Goal: Task Accomplishment & Management: Use online tool/utility

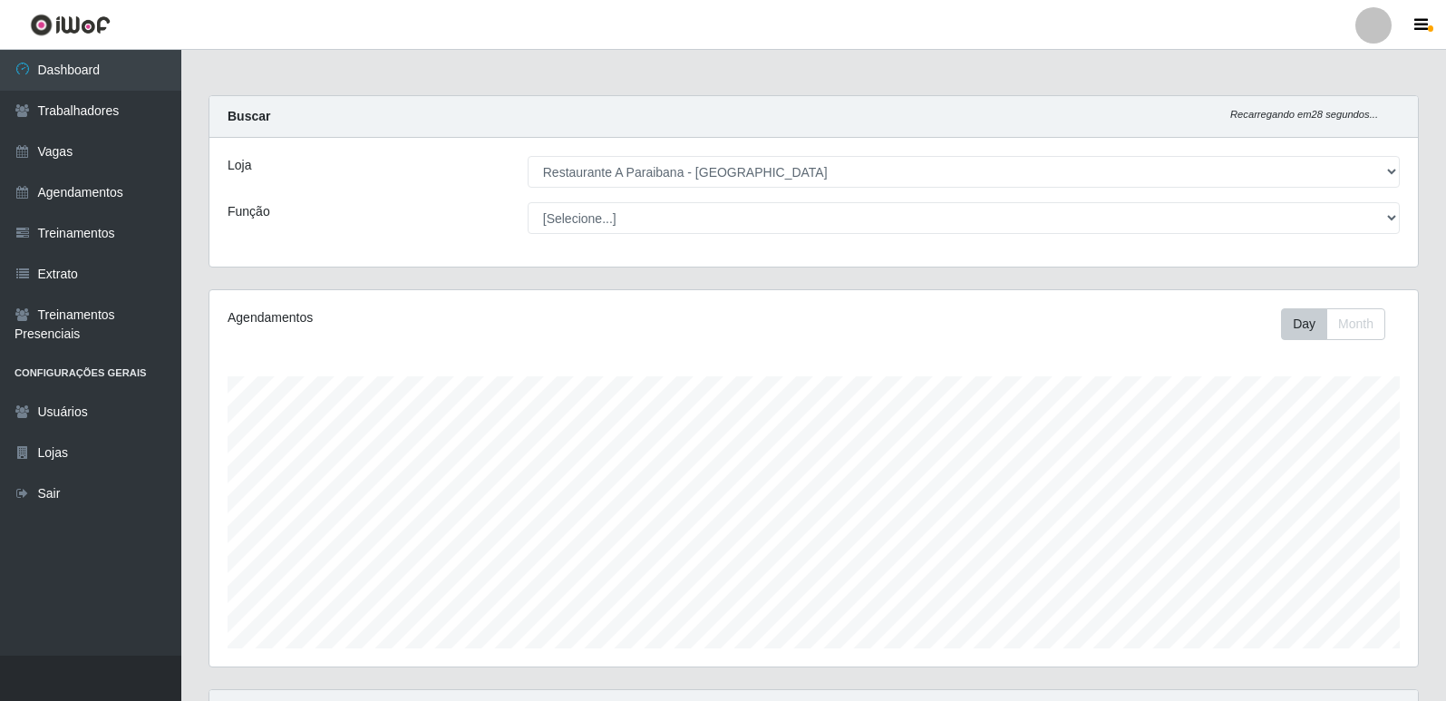
select select "342"
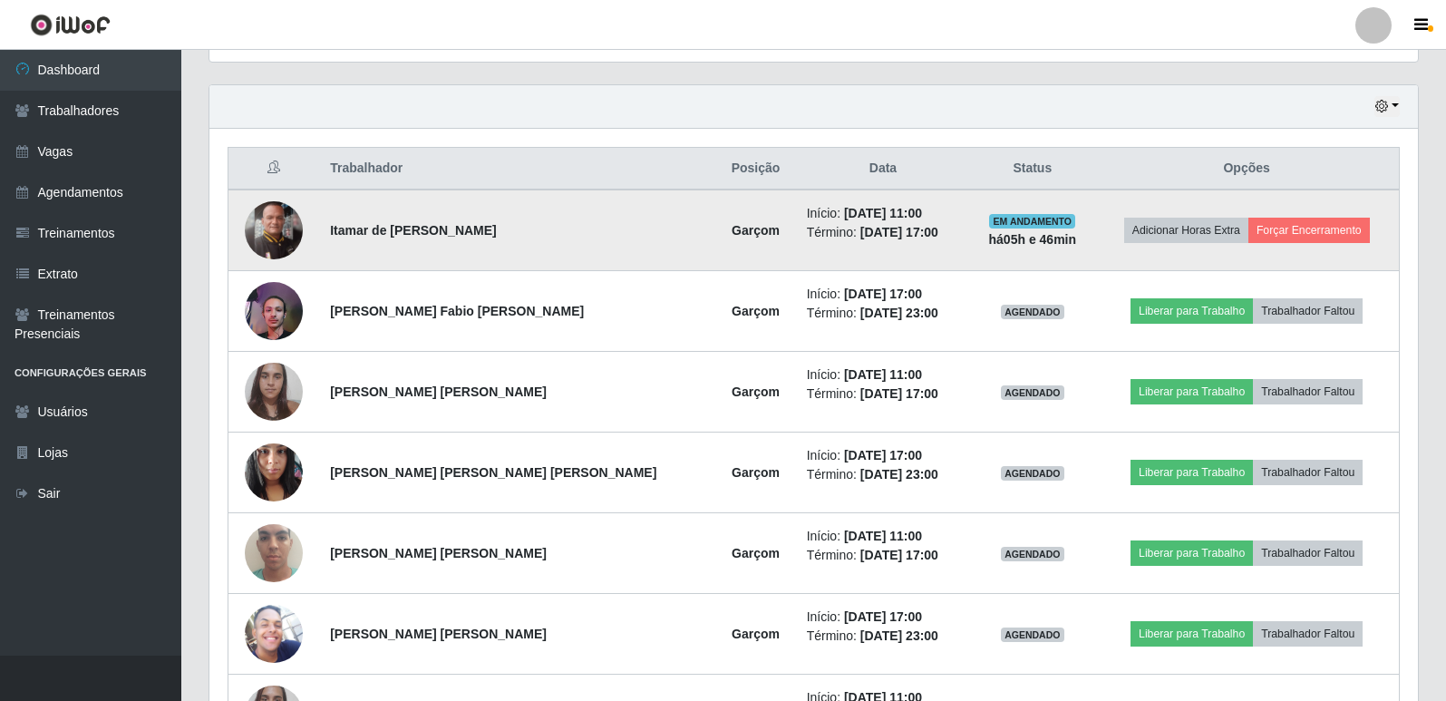
scroll to position [376, 1208]
click at [1289, 231] on button "Forçar Encerramento" at bounding box center [1308, 230] width 121 height 25
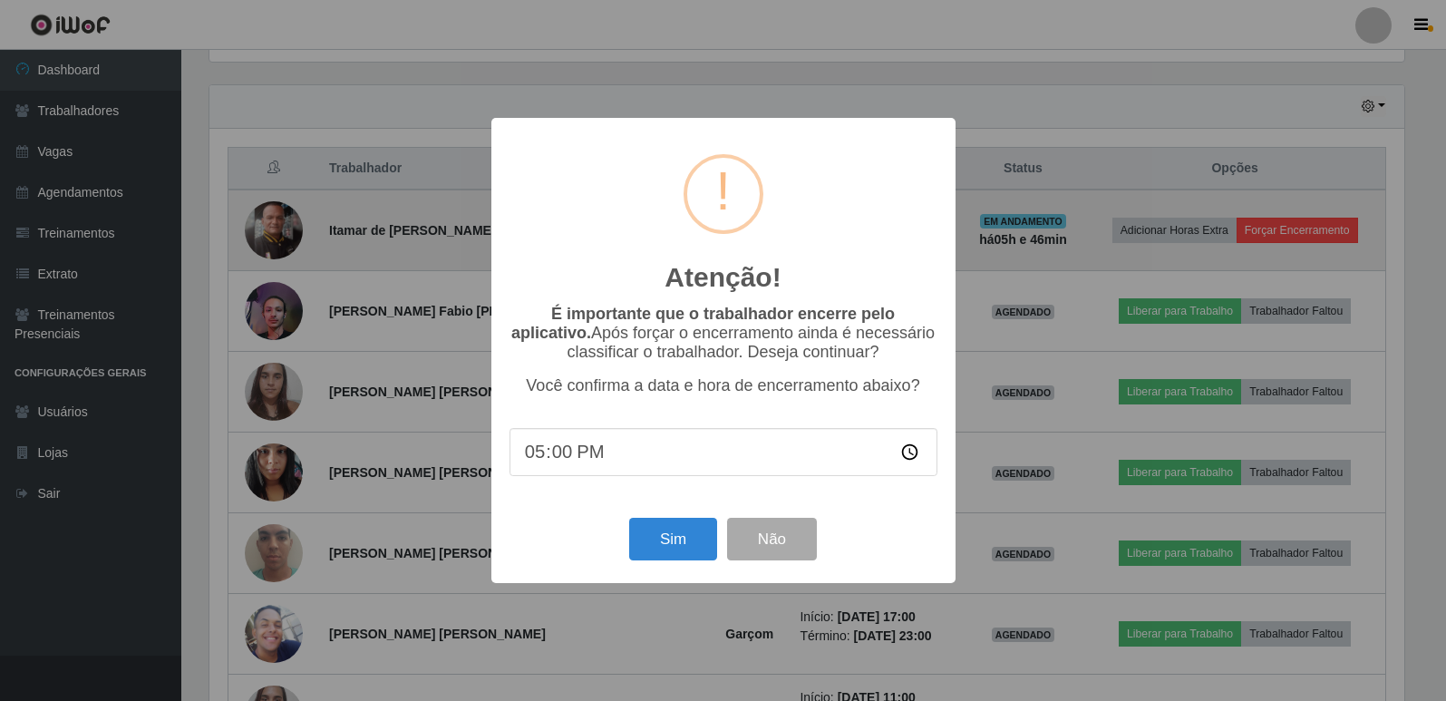
scroll to position [376, 1199]
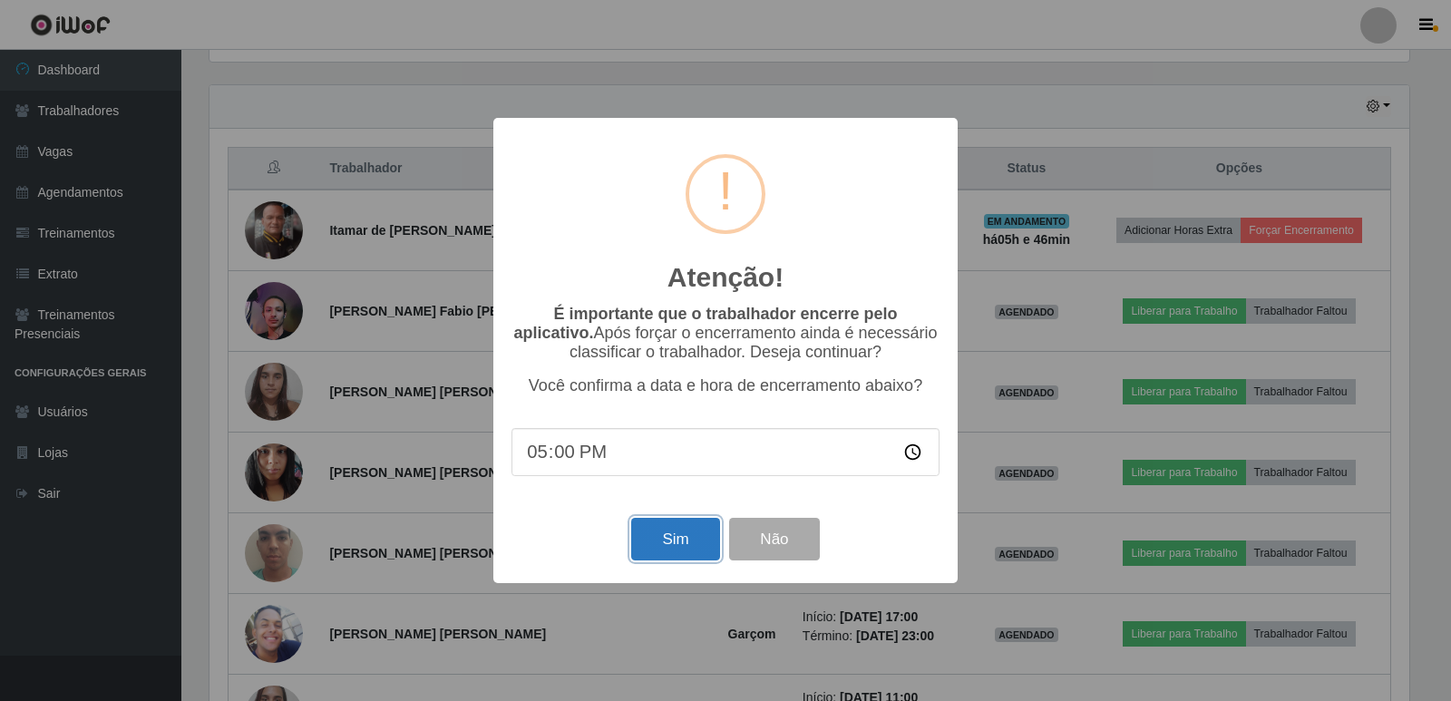
click at [676, 545] on button "Sim" at bounding box center [675, 539] width 88 height 43
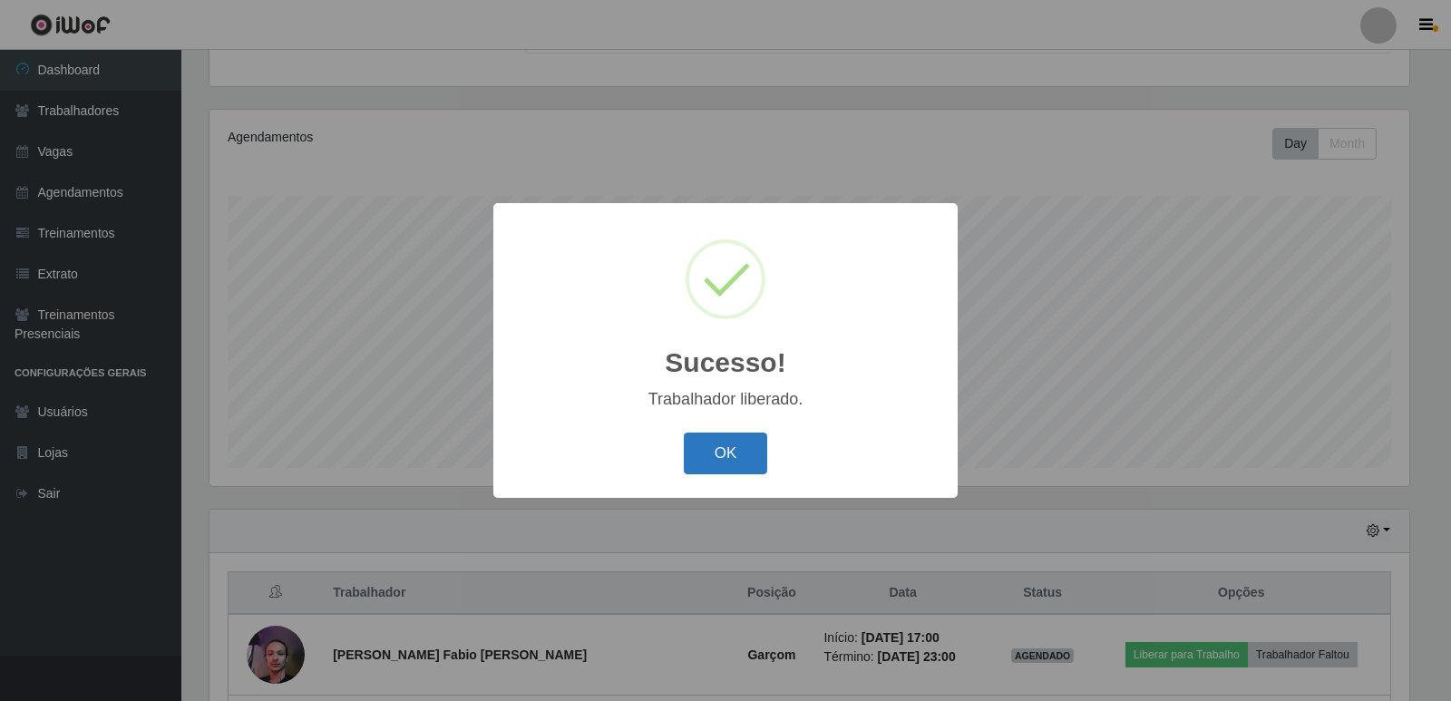
click at [726, 464] on button "OK" at bounding box center [726, 453] width 84 height 43
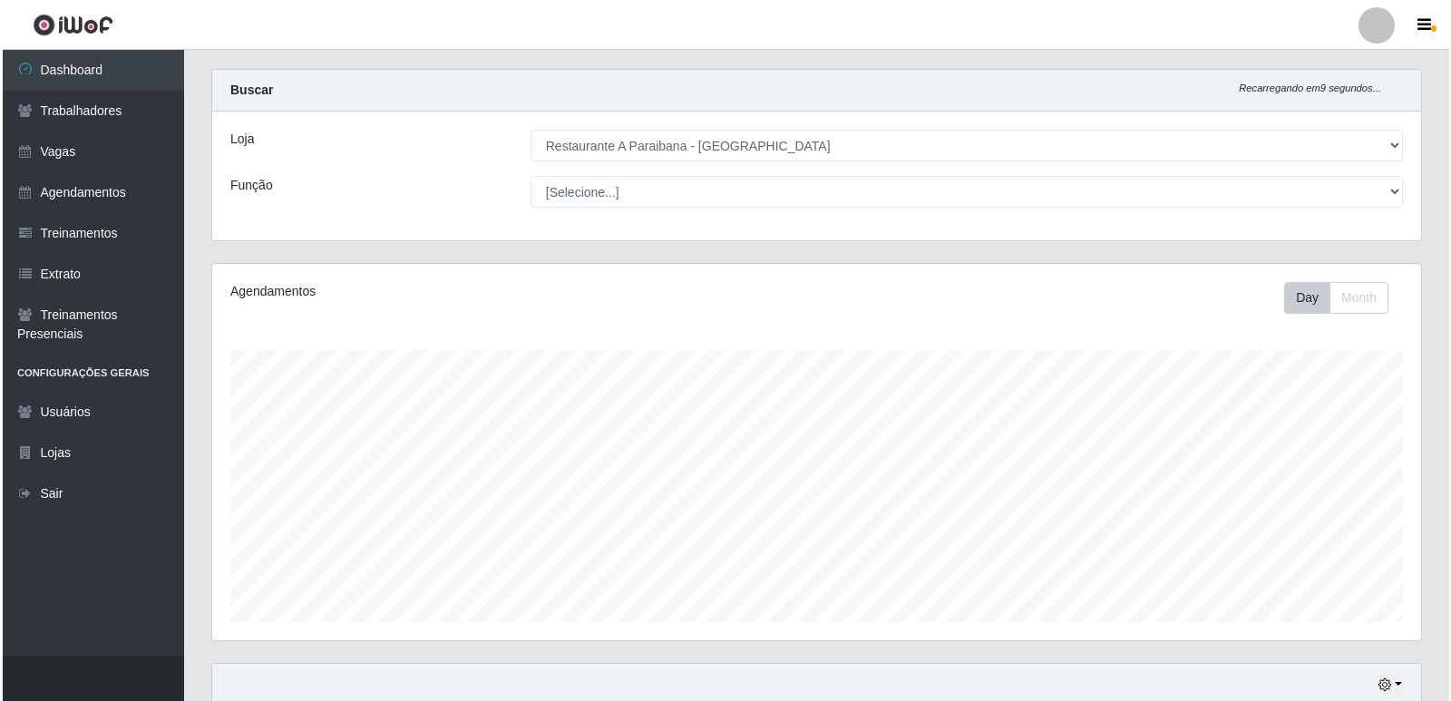
scroll to position [0, 0]
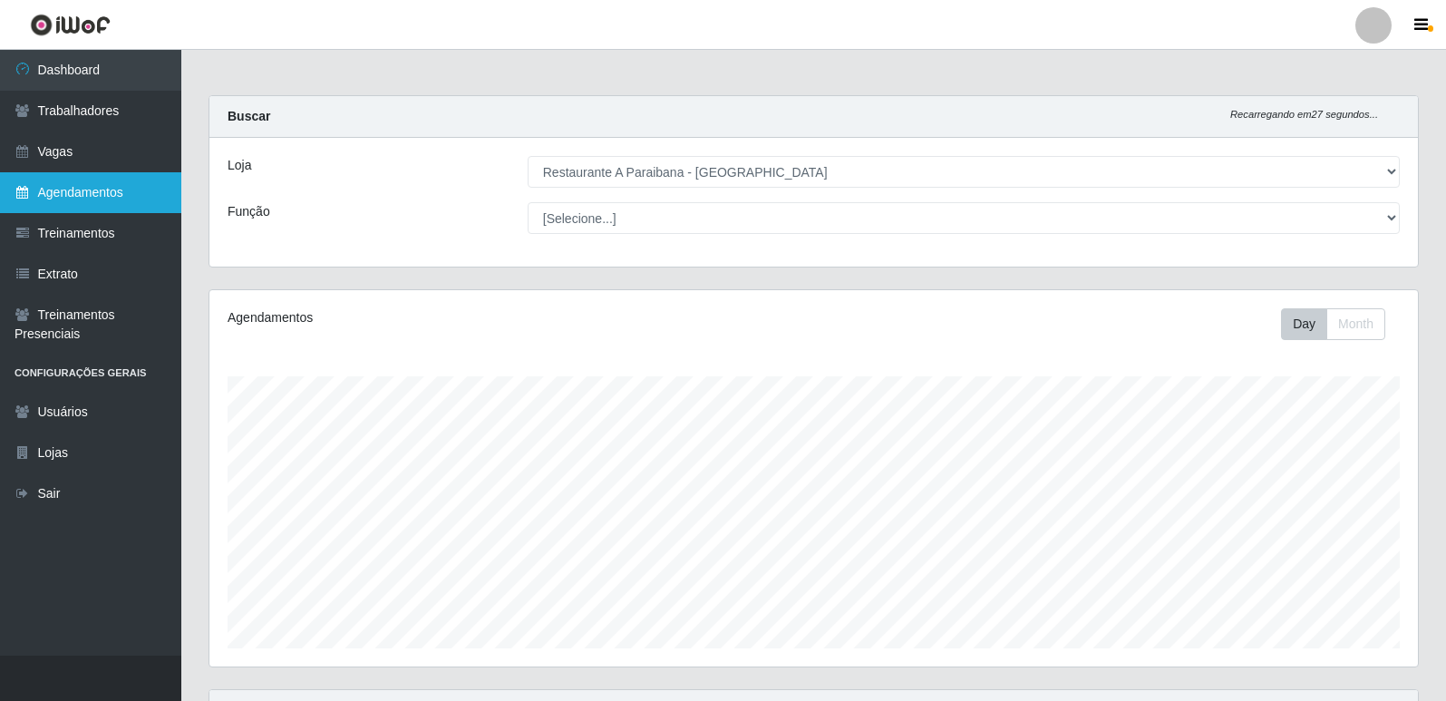
click at [131, 176] on link "Agendamentos" at bounding box center [90, 192] width 181 height 41
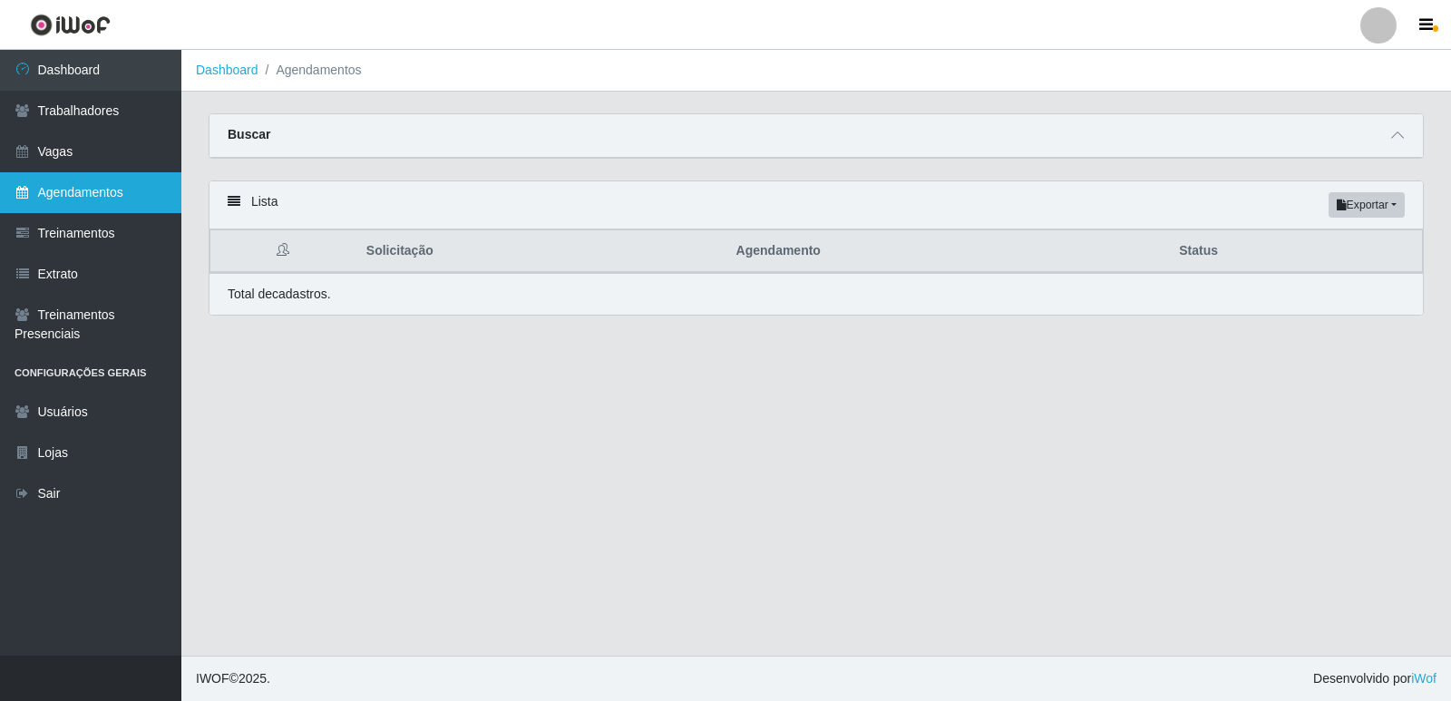
click at [131, 176] on link "Agendamentos" at bounding box center [90, 192] width 181 height 41
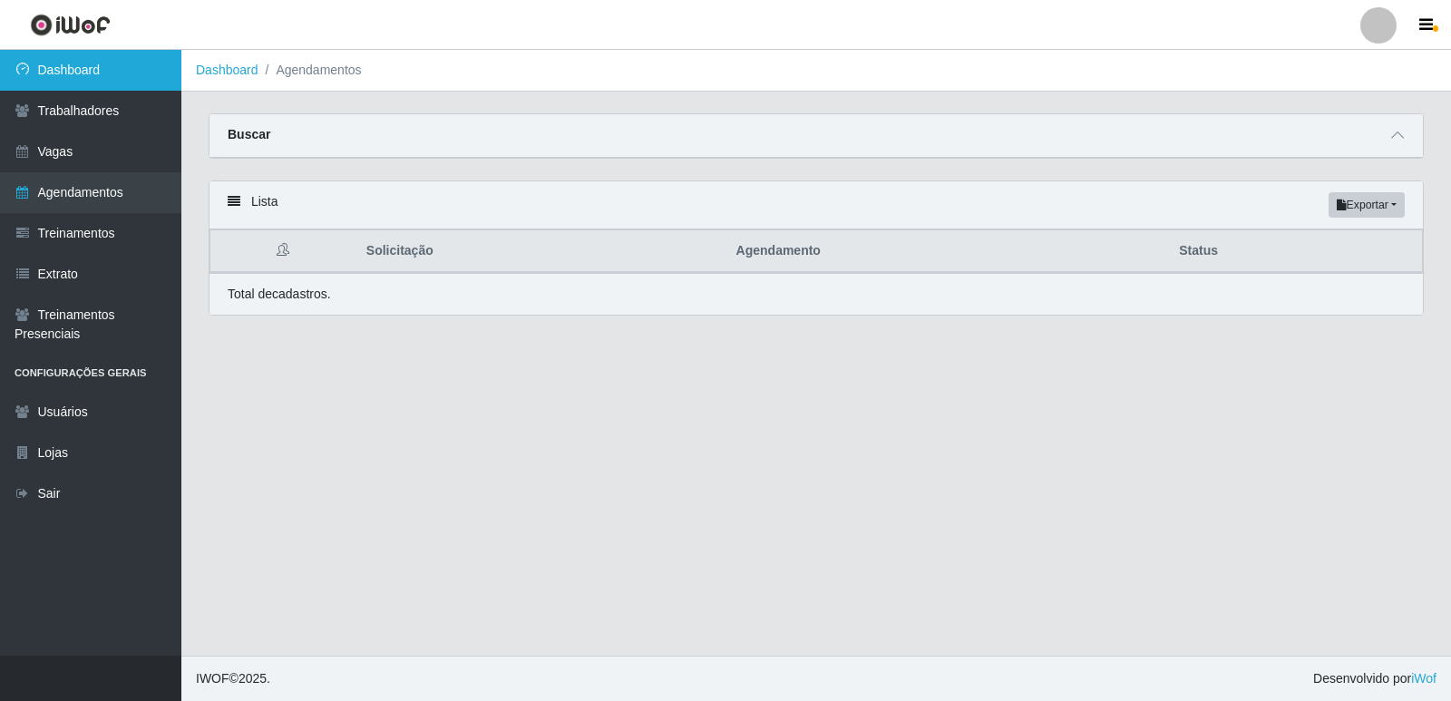
click at [109, 77] on link "Dashboard" at bounding box center [90, 70] width 181 height 41
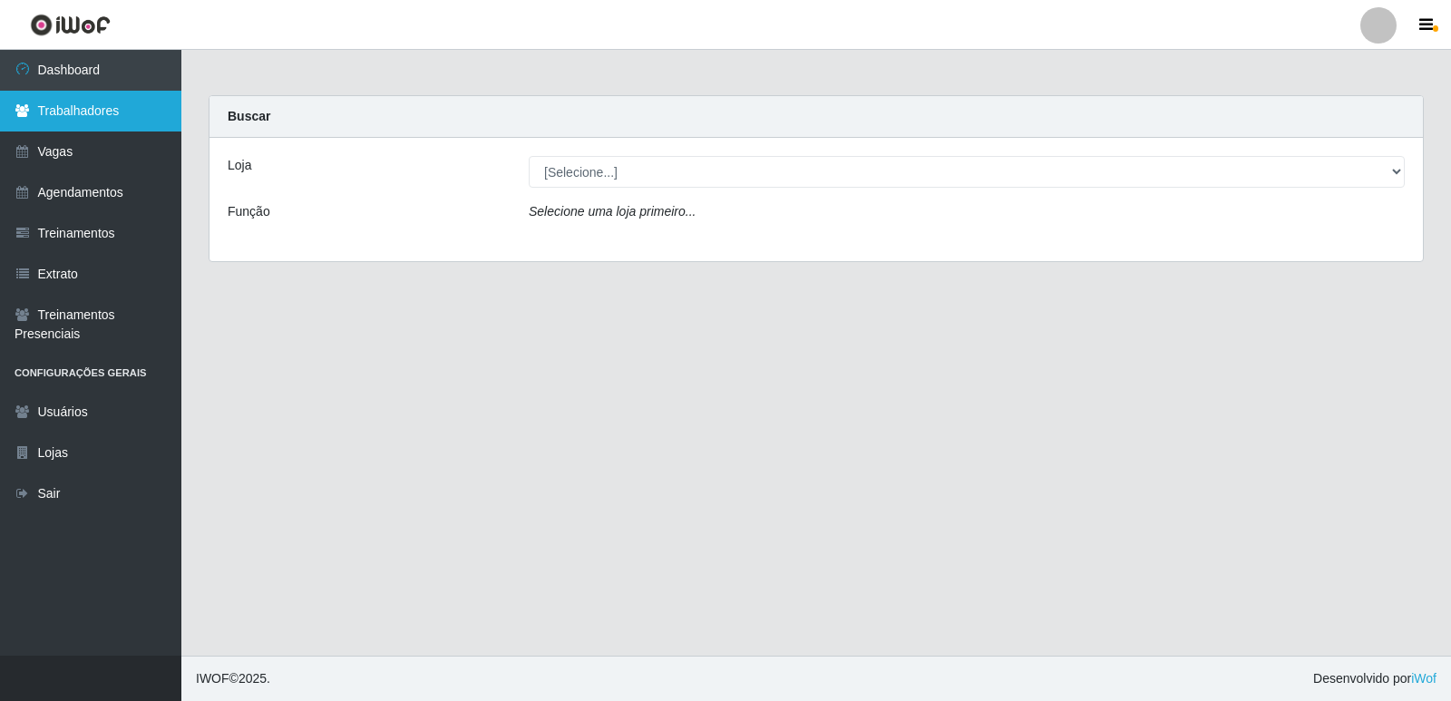
click at [83, 102] on link "Trabalhadores" at bounding box center [90, 111] width 181 height 41
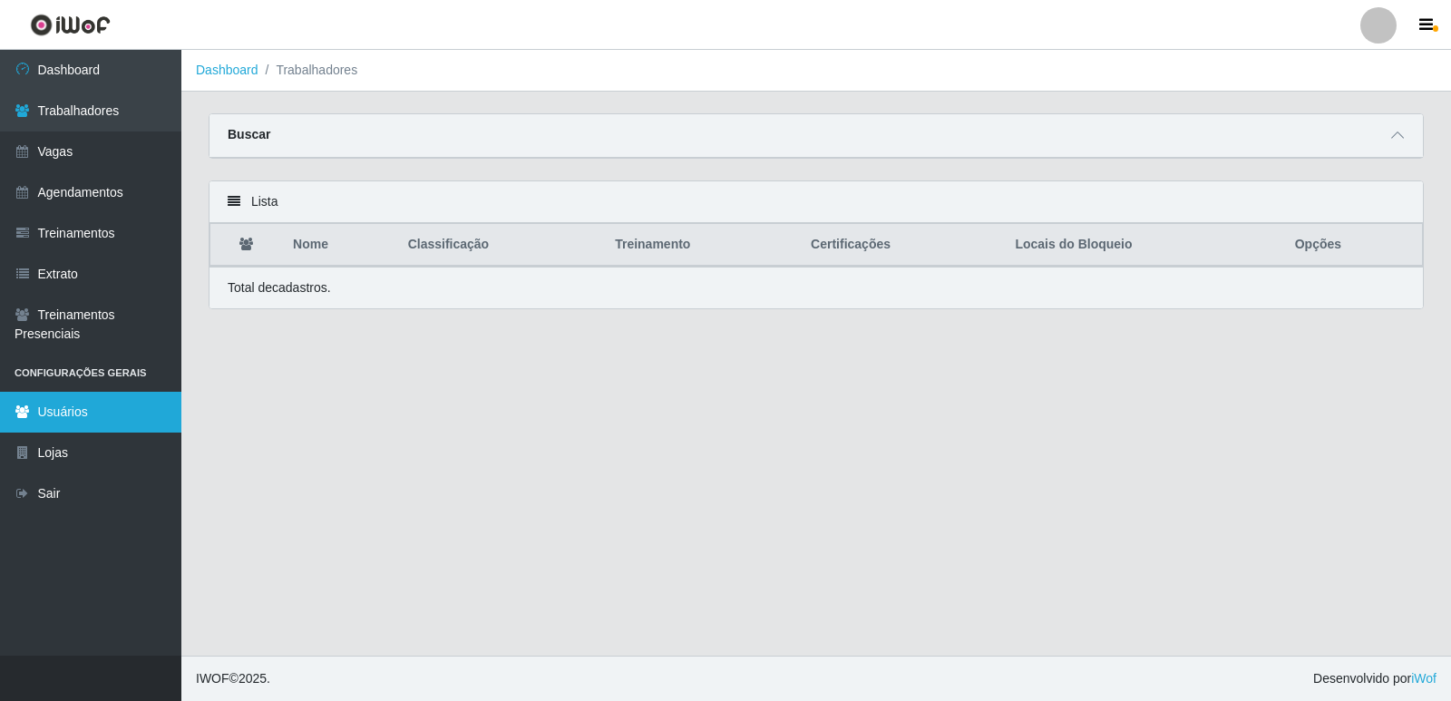
click at [95, 411] on link "Usuários" at bounding box center [90, 412] width 181 height 41
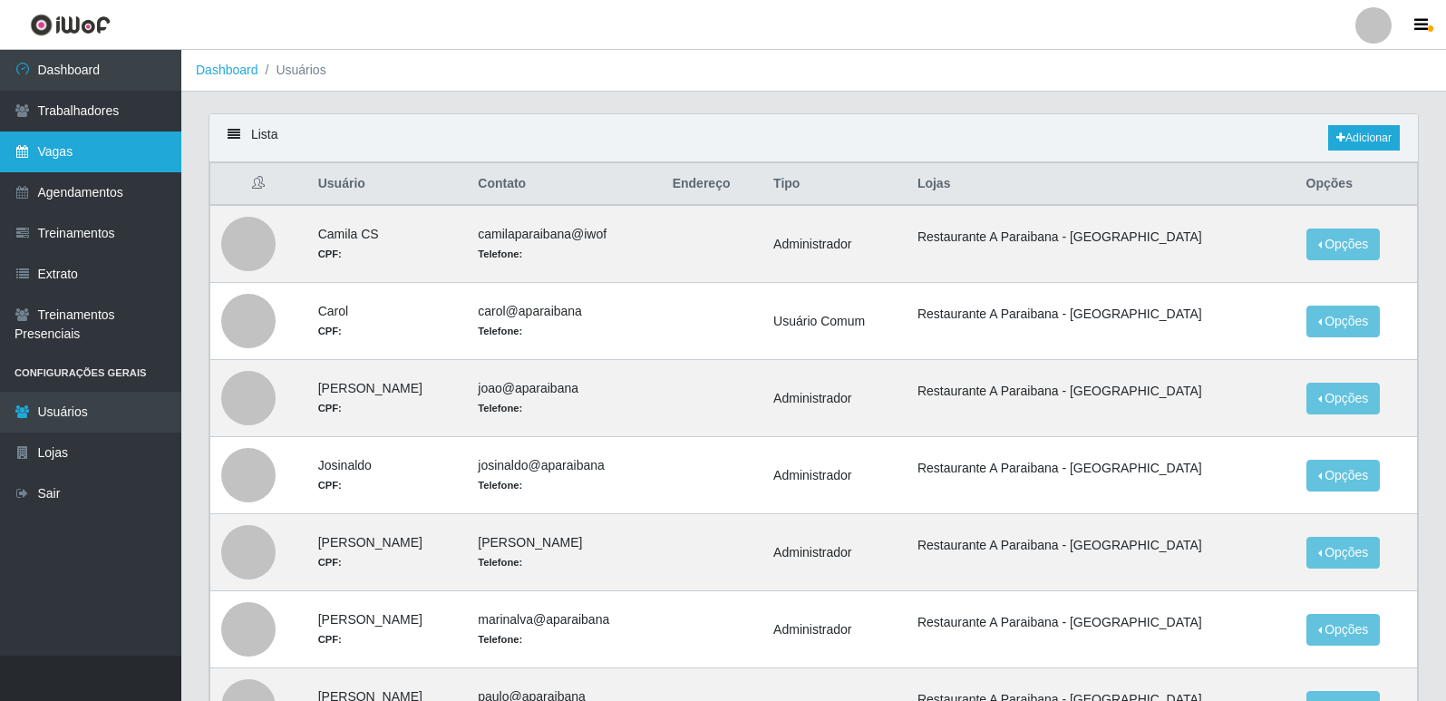
click at [82, 153] on link "Vagas" at bounding box center [90, 151] width 181 height 41
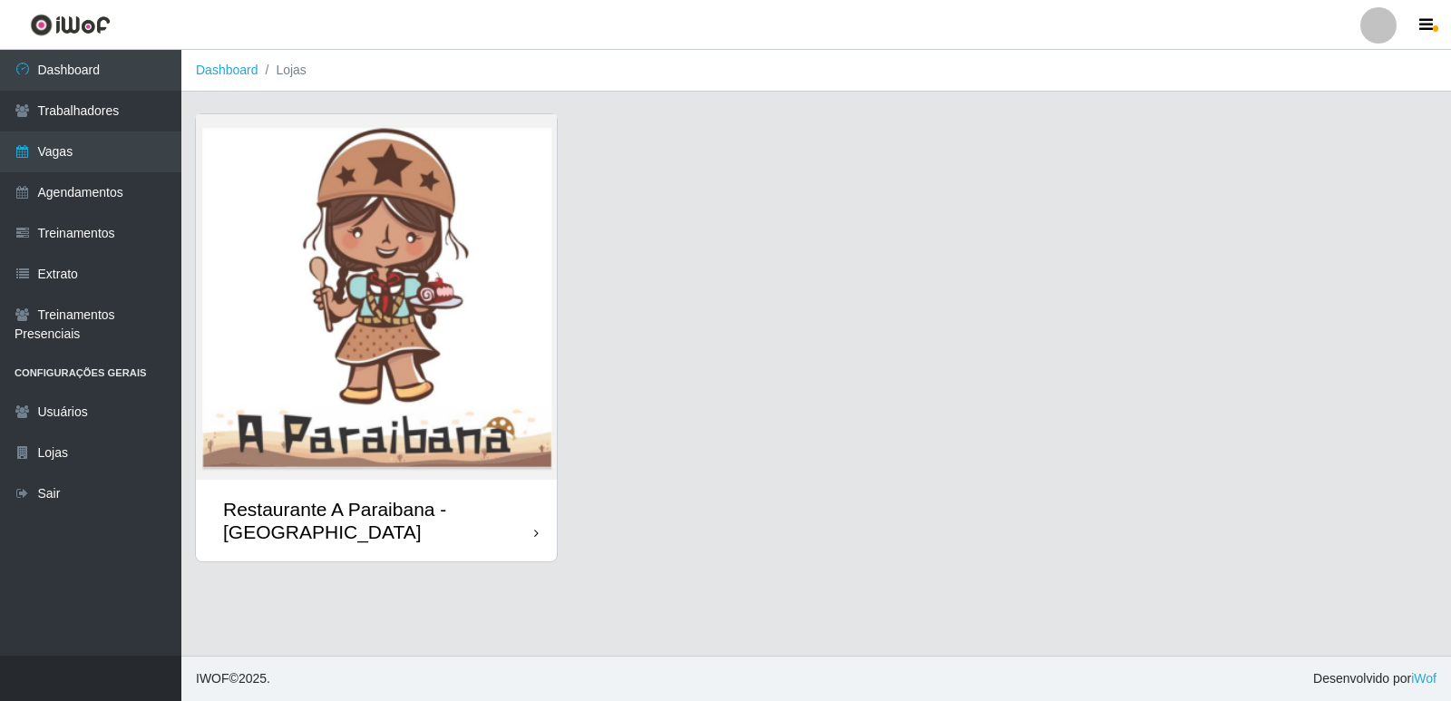
click at [399, 447] on img at bounding box center [376, 296] width 361 height 365
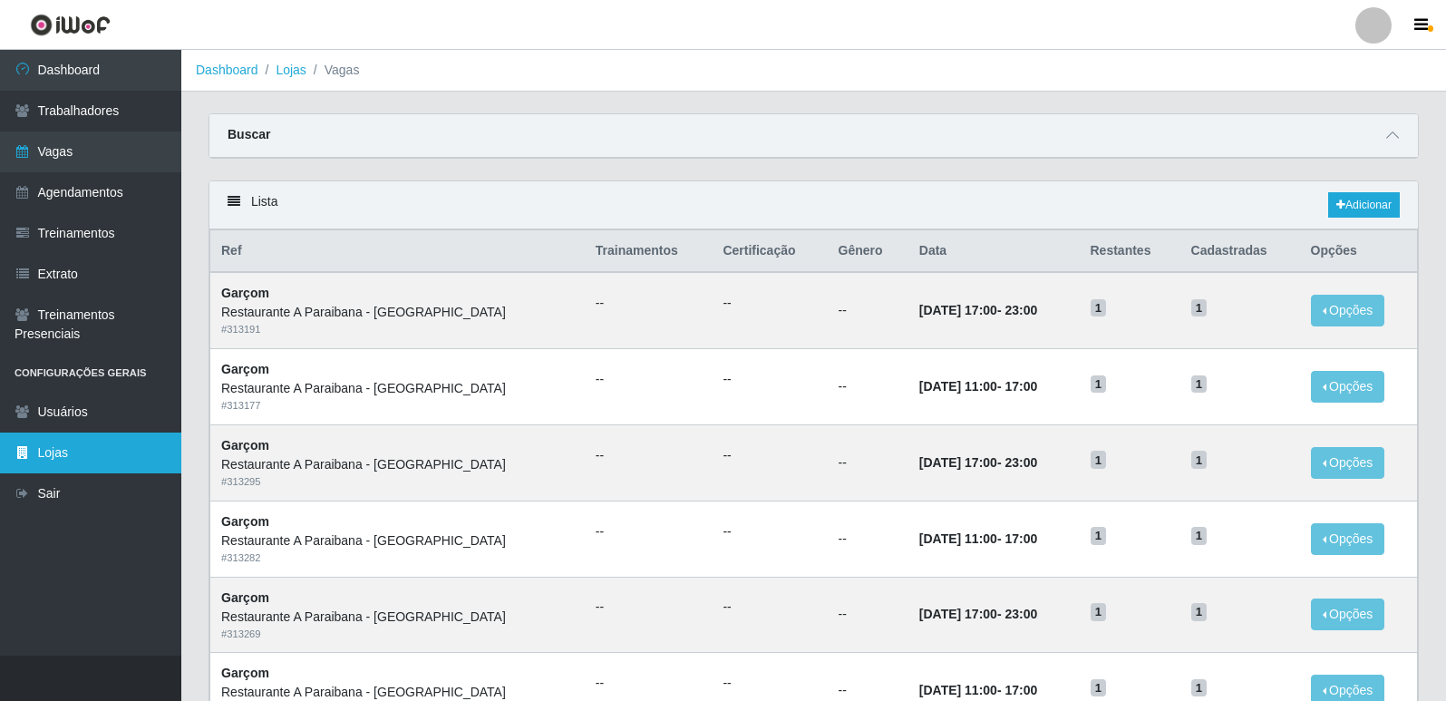
click at [85, 452] on link "Lojas" at bounding box center [90, 452] width 181 height 41
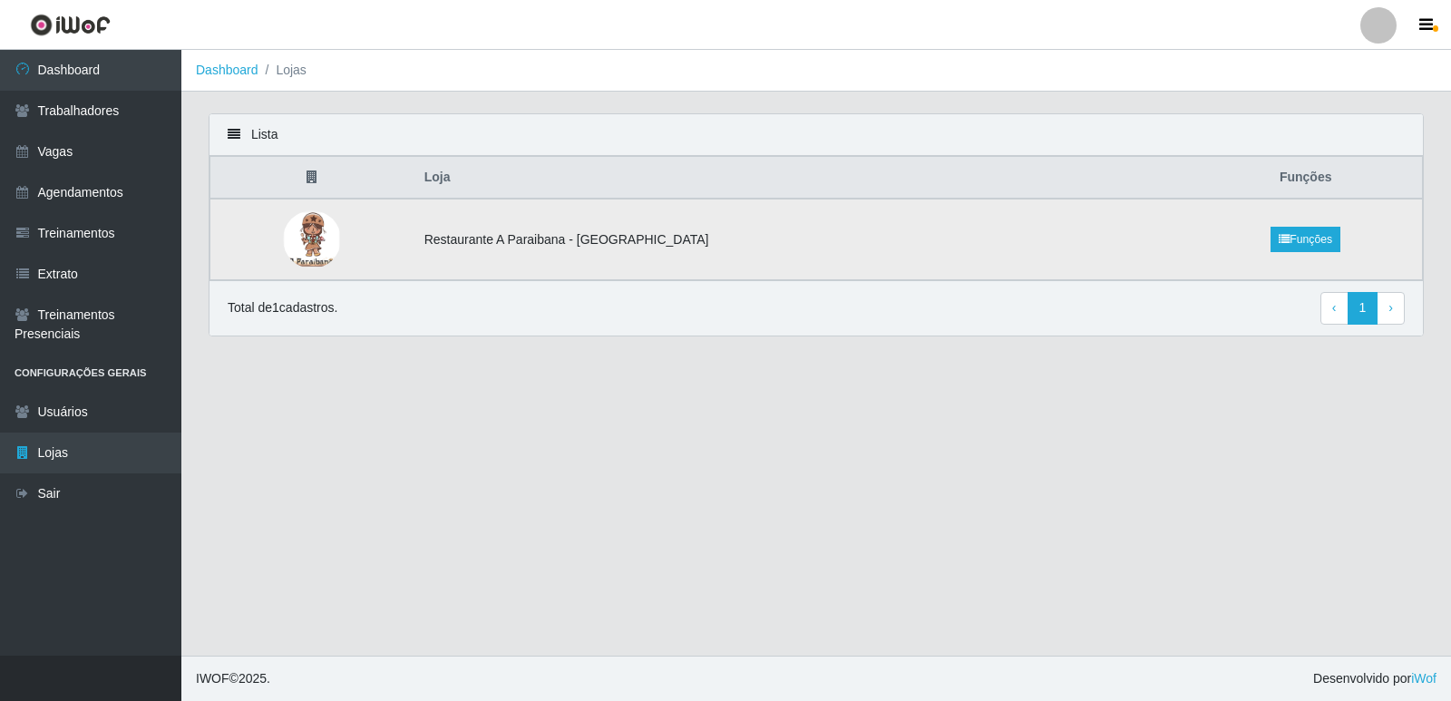
click at [628, 241] on td "Restaurante A Paraibana - [GEOGRAPHIC_DATA]" at bounding box center [801, 240] width 776 height 82
click at [946, 239] on td "Restaurante A Paraibana - [GEOGRAPHIC_DATA]" at bounding box center [801, 240] width 776 height 82
click at [1277, 238] on link "Funções" at bounding box center [1305, 239] width 70 height 25
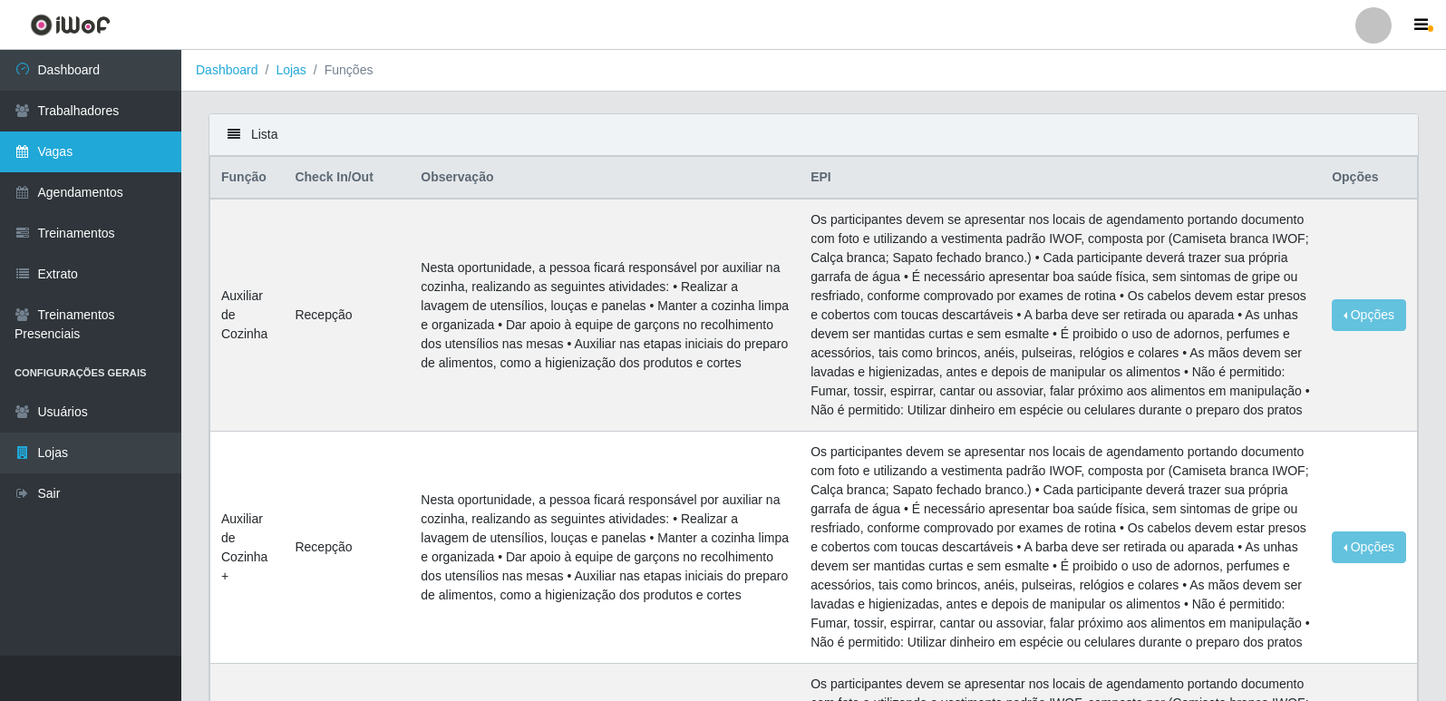
click at [92, 152] on link "Vagas" at bounding box center [90, 151] width 181 height 41
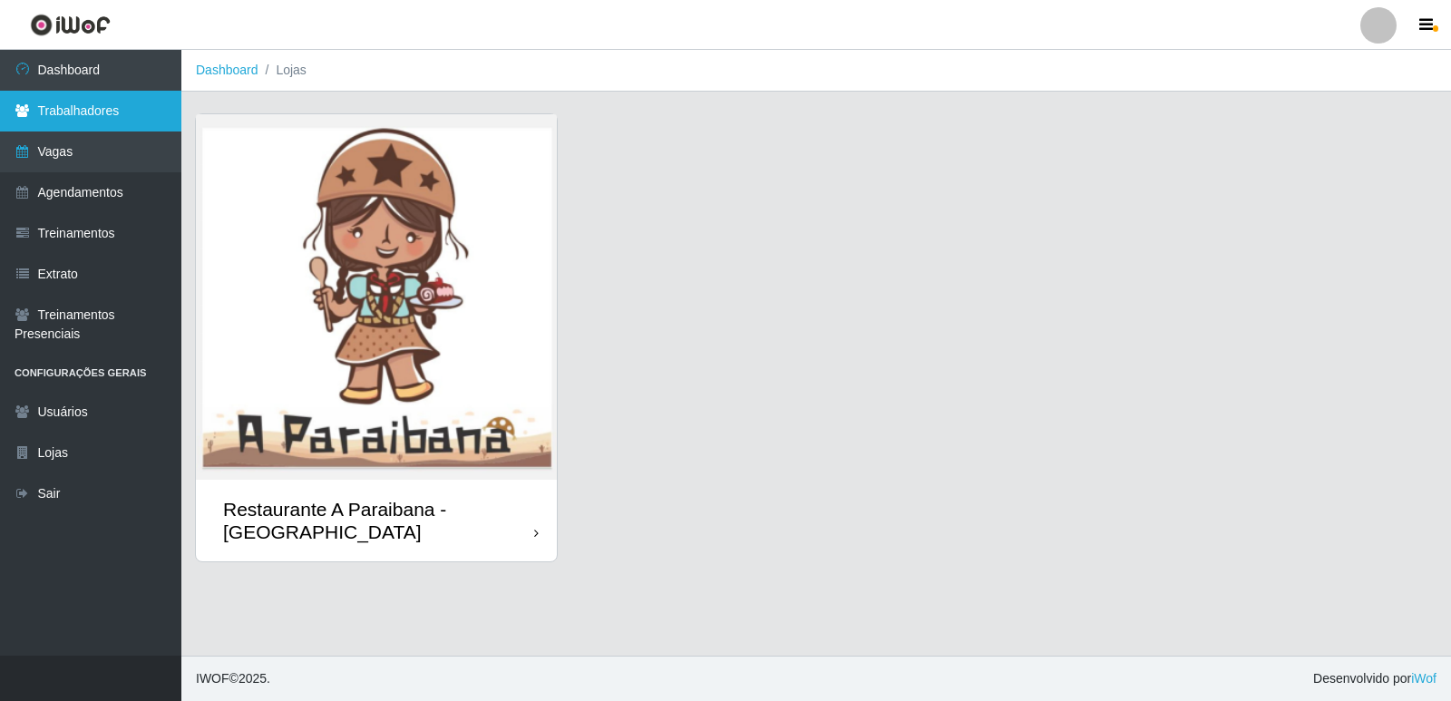
click at [91, 110] on link "Trabalhadores" at bounding box center [90, 111] width 181 height 41
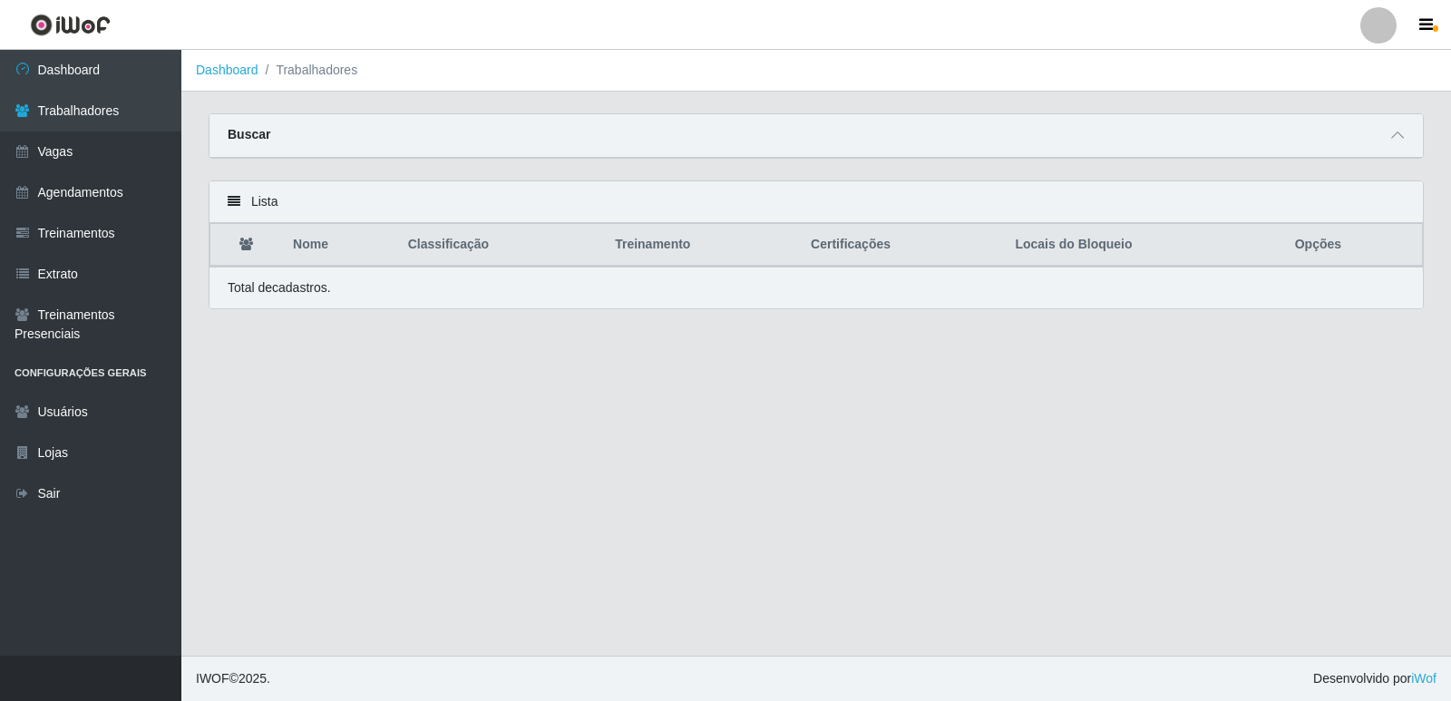
click at [241, 210] on div "Lista" at bounding box center [815, 202] width 1213 height 42
click at [1385, 23] on div at bounding box center [1378, 25] width 36 height 36
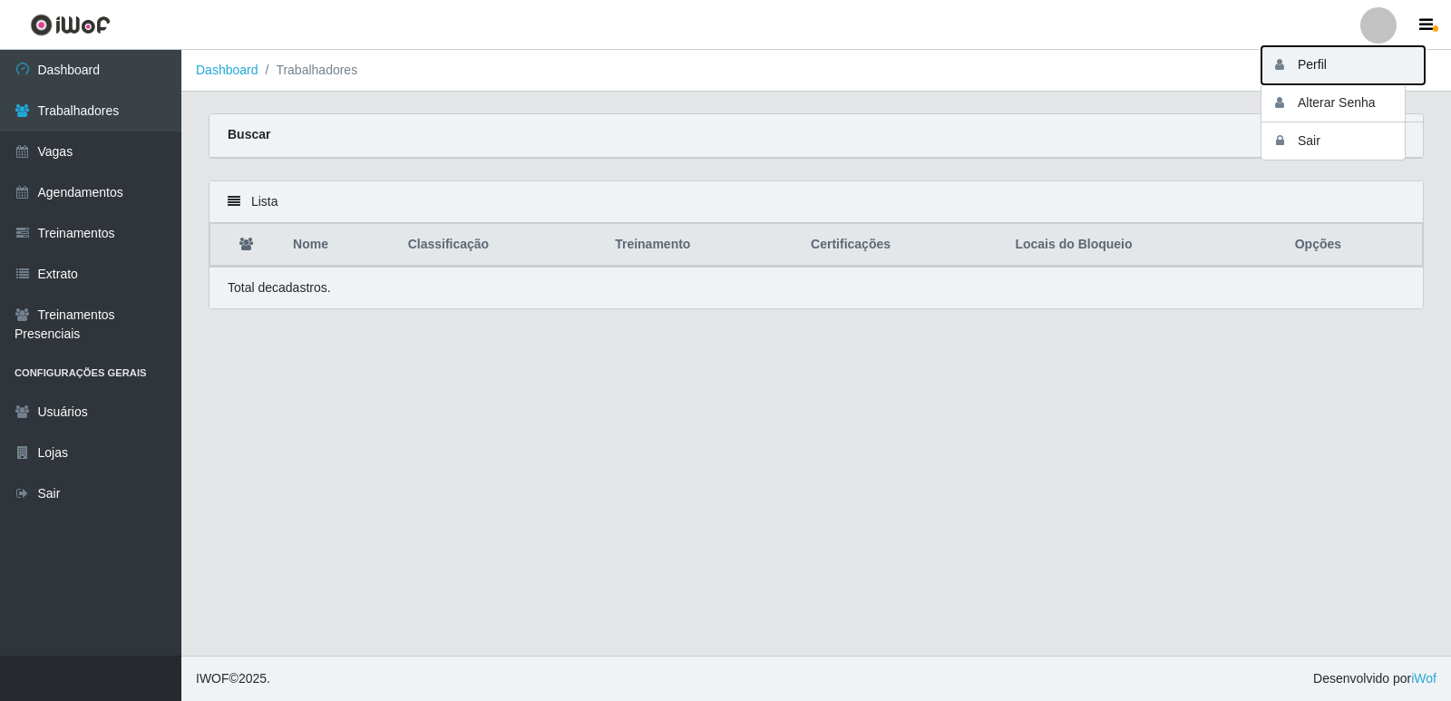
click at [1344, 64] on button "Perfil" at bounding box center [1342, 65] width 163 height 38
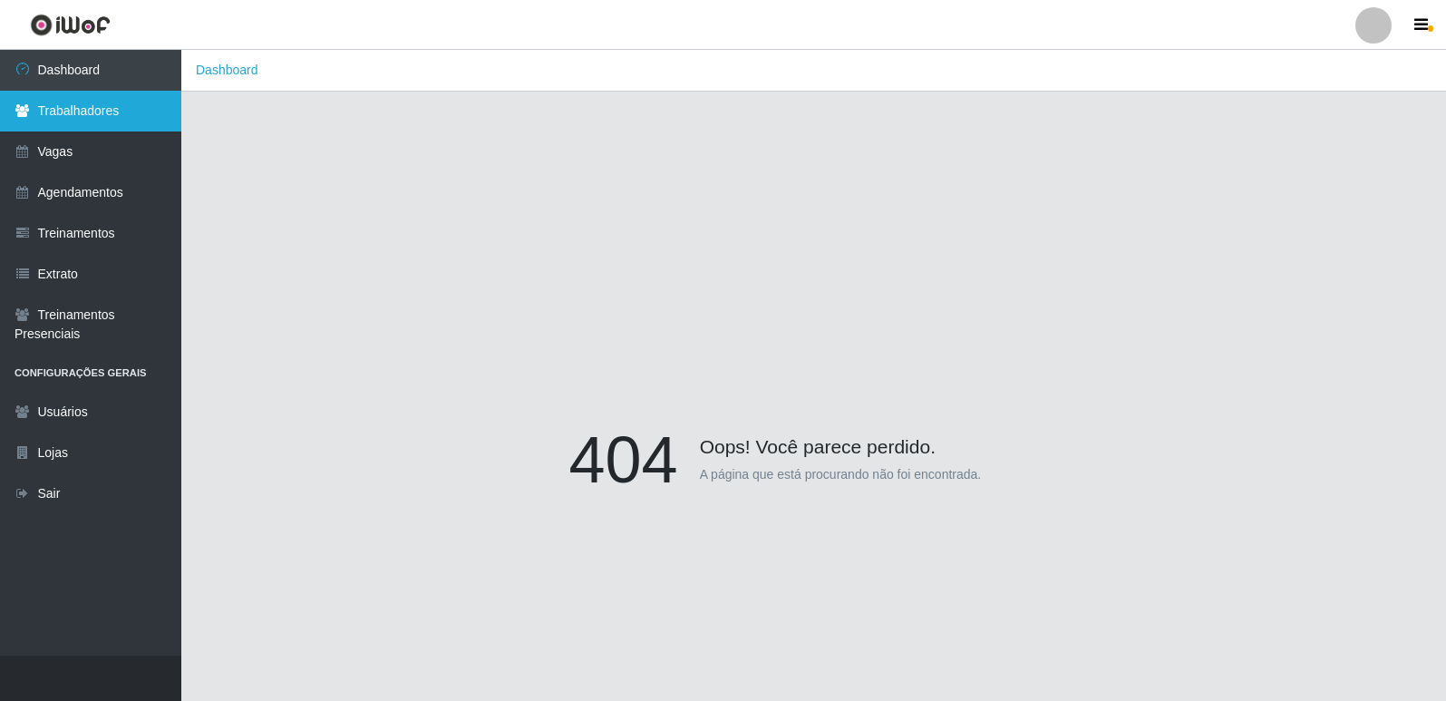
click at [74, 112] on link "Trabalhadores" at bounding box center [90, 111] width 181 height 41
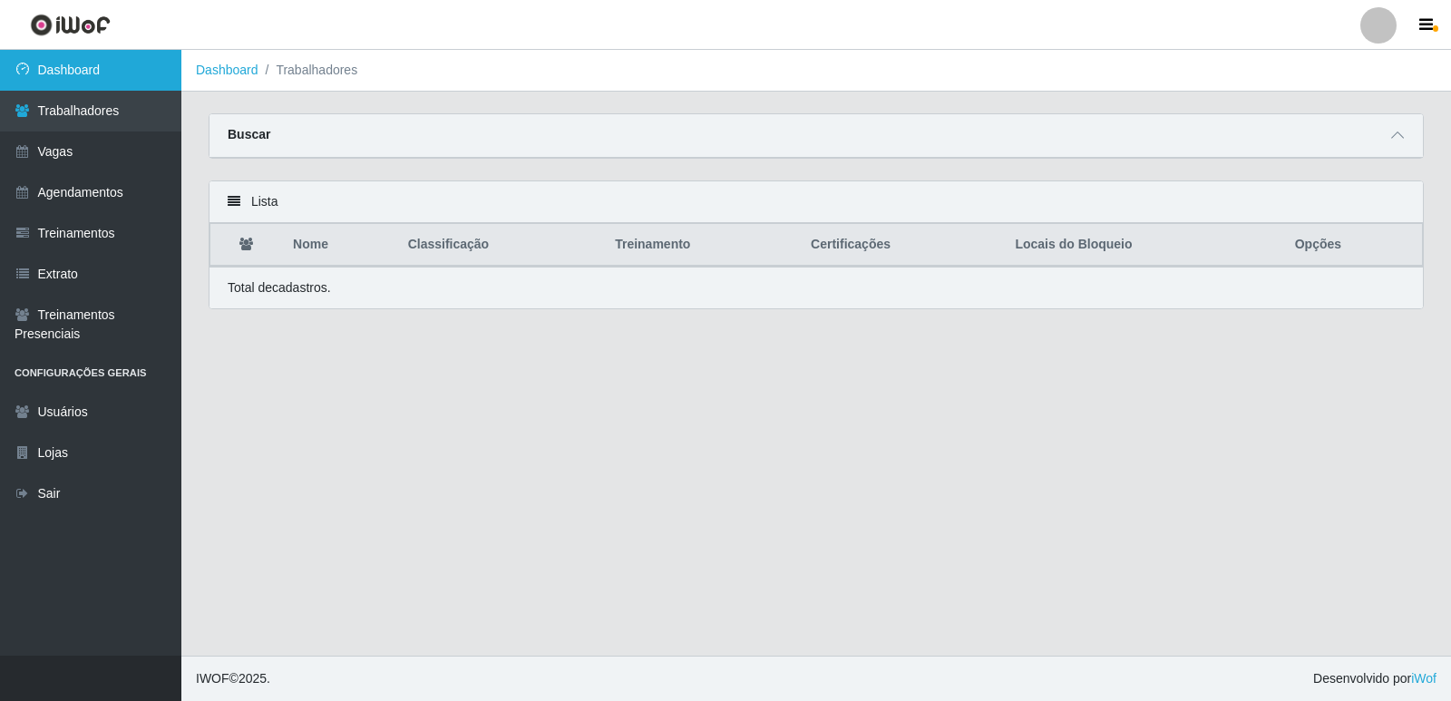
click at [73, 64] on link "Dashboard" at bounding box center [90, 70] width 181 height 41
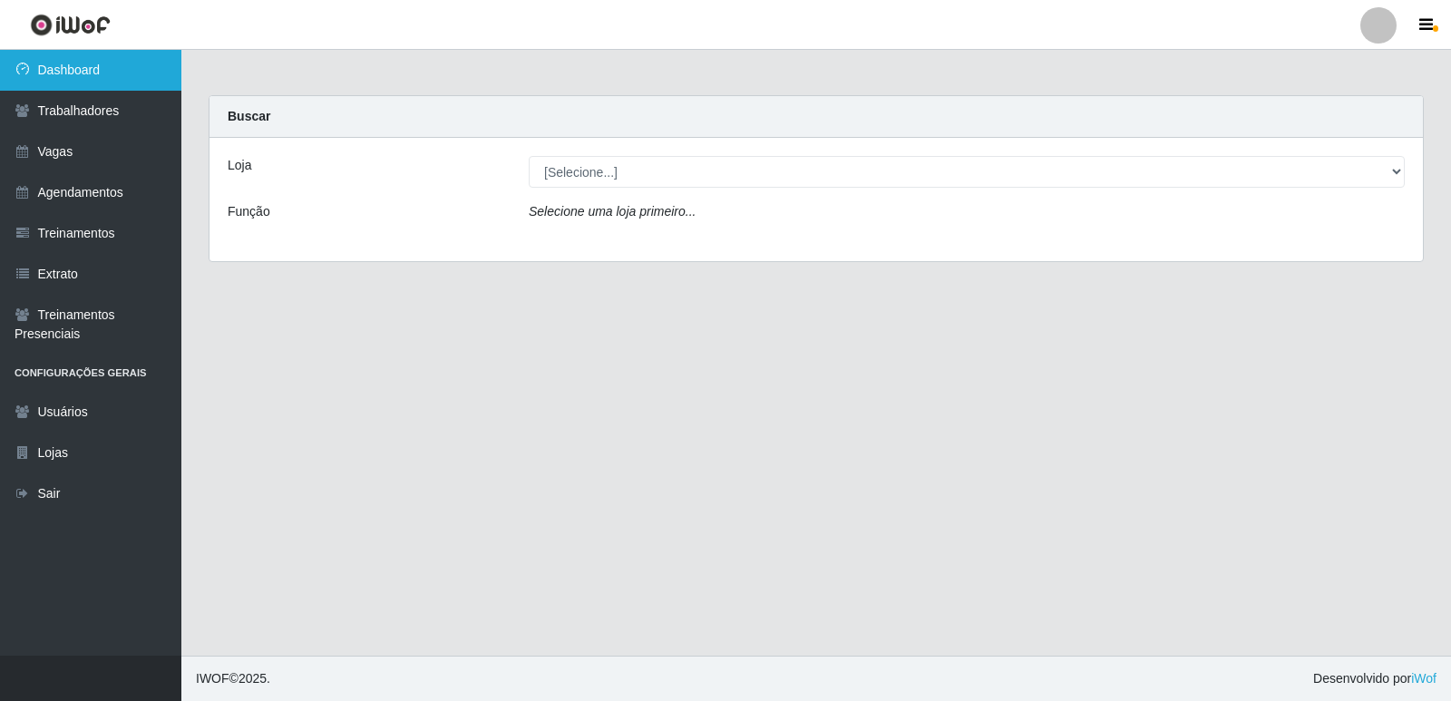
click at [79, 72] on link "Dashboard" at bounding box center [90, 70] width 181 height 41
click at [80, 72] on link "Dashboard" at bounding box center [90, 70] width 181 height 41
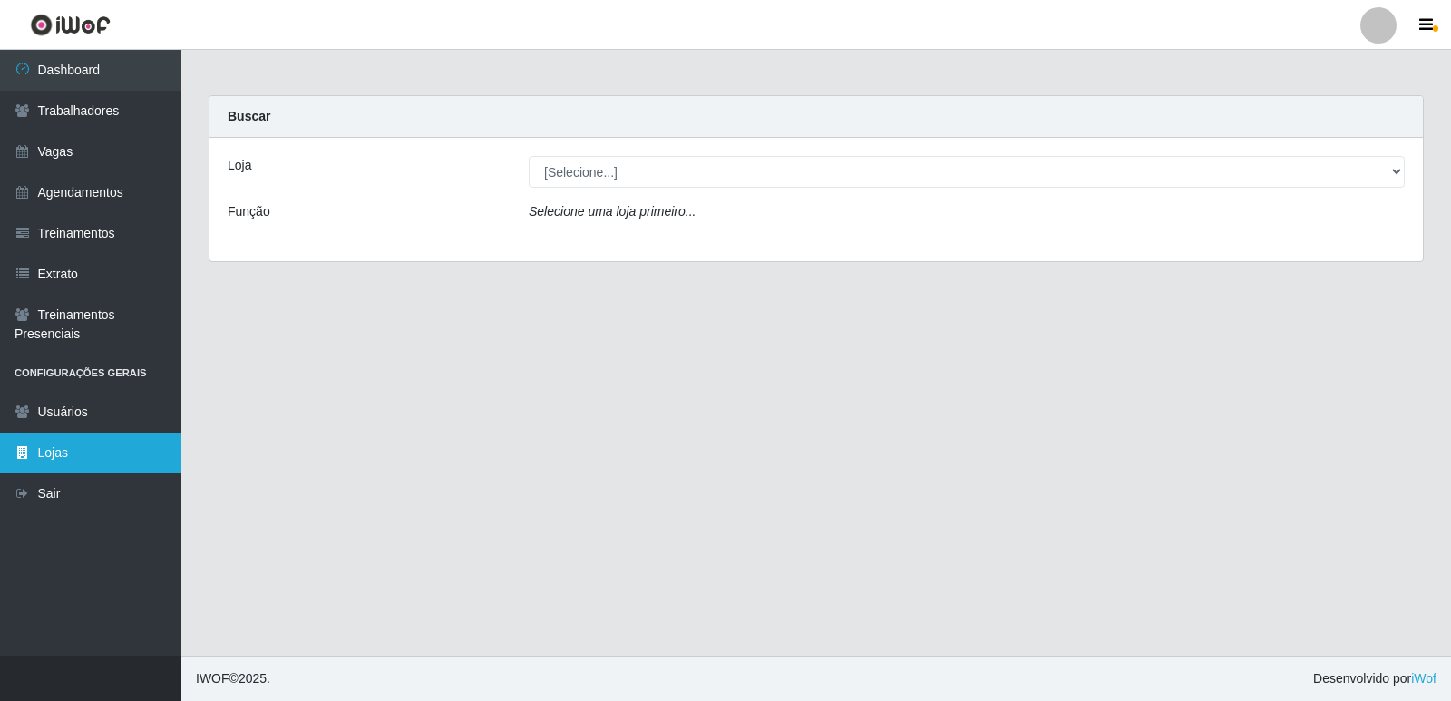
click at [112, 439] on link "Lojas" at bounding box center [90, 452] width 181 height 41
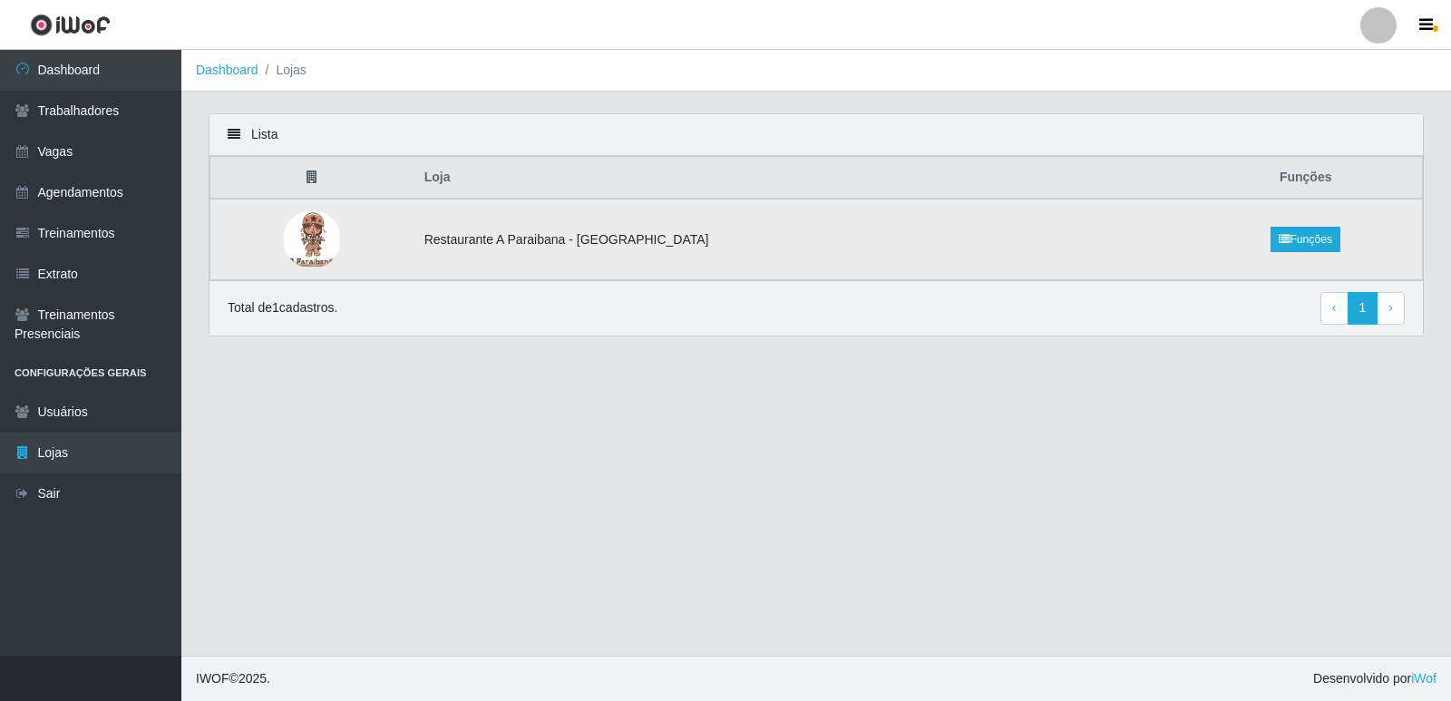
click at [636, 247] on td "Restaurante A Paraibana - [GEOGRAPHIC_DATA]" at bounding box center [801, 240] width 776 height 82
click at [1295, 238] on link "Funções" at bounding box center [1305, 239] width 70 height 25
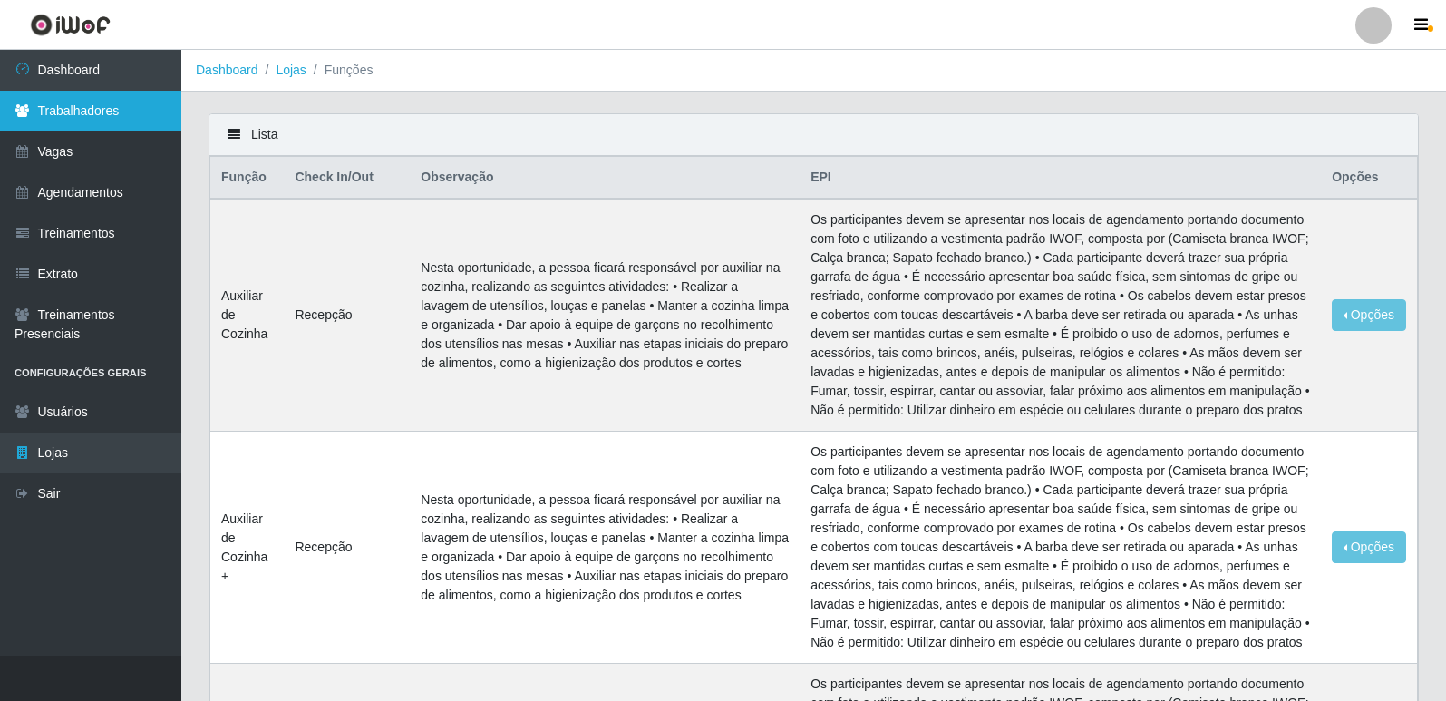
click at [106, 114] on link "Trabalhadores" at bounding box center [90, 111] width 181 height 41
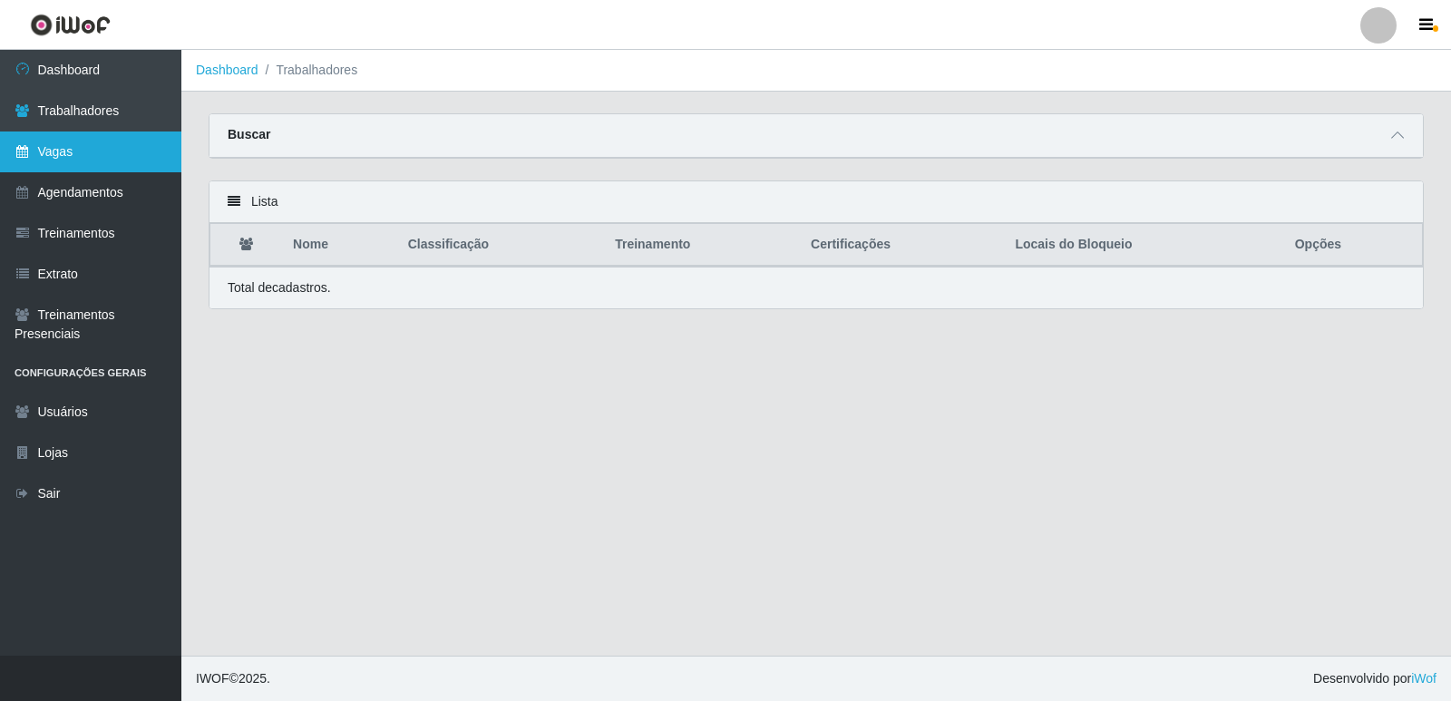
click at [83, 135] on link "Vagas" at bounding box center [90, 151] width 181 height 41
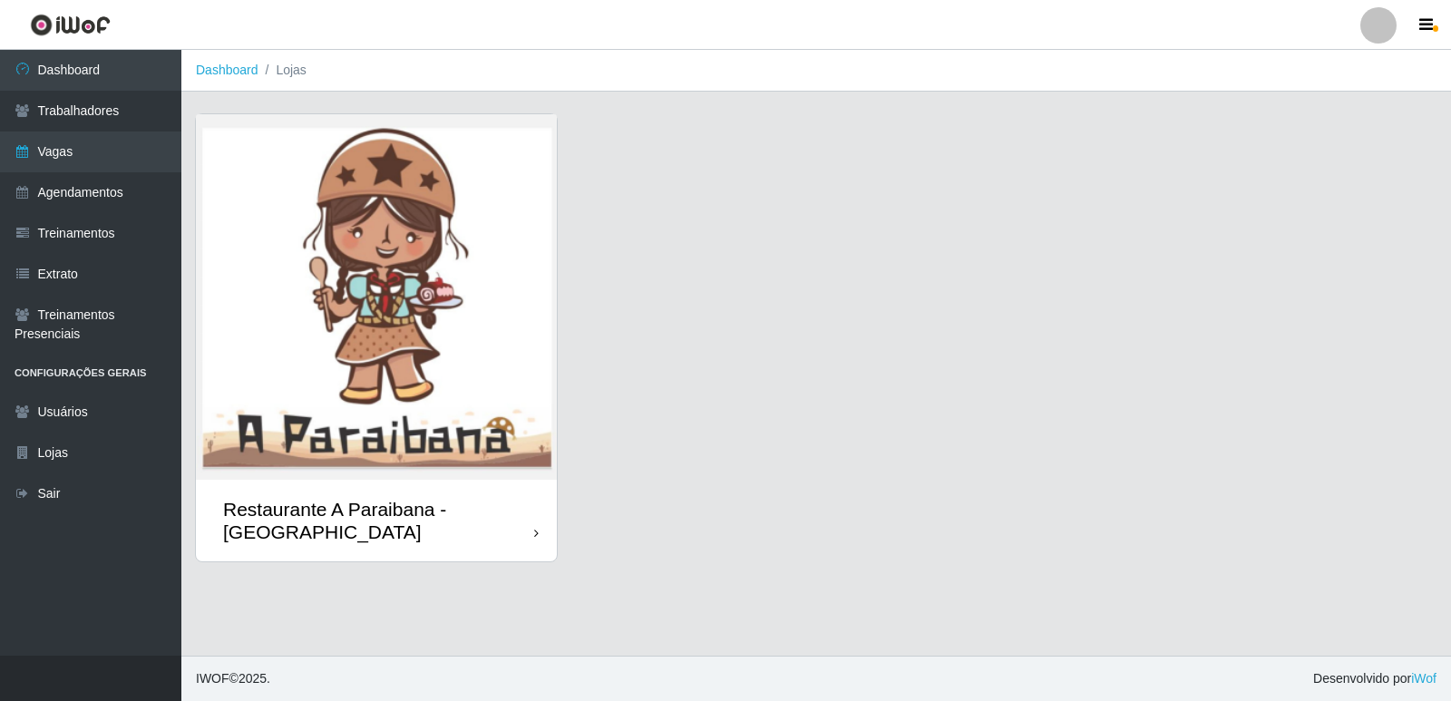
click at [342, 393] on img at bounding box center [376, 296] width 361 height 365
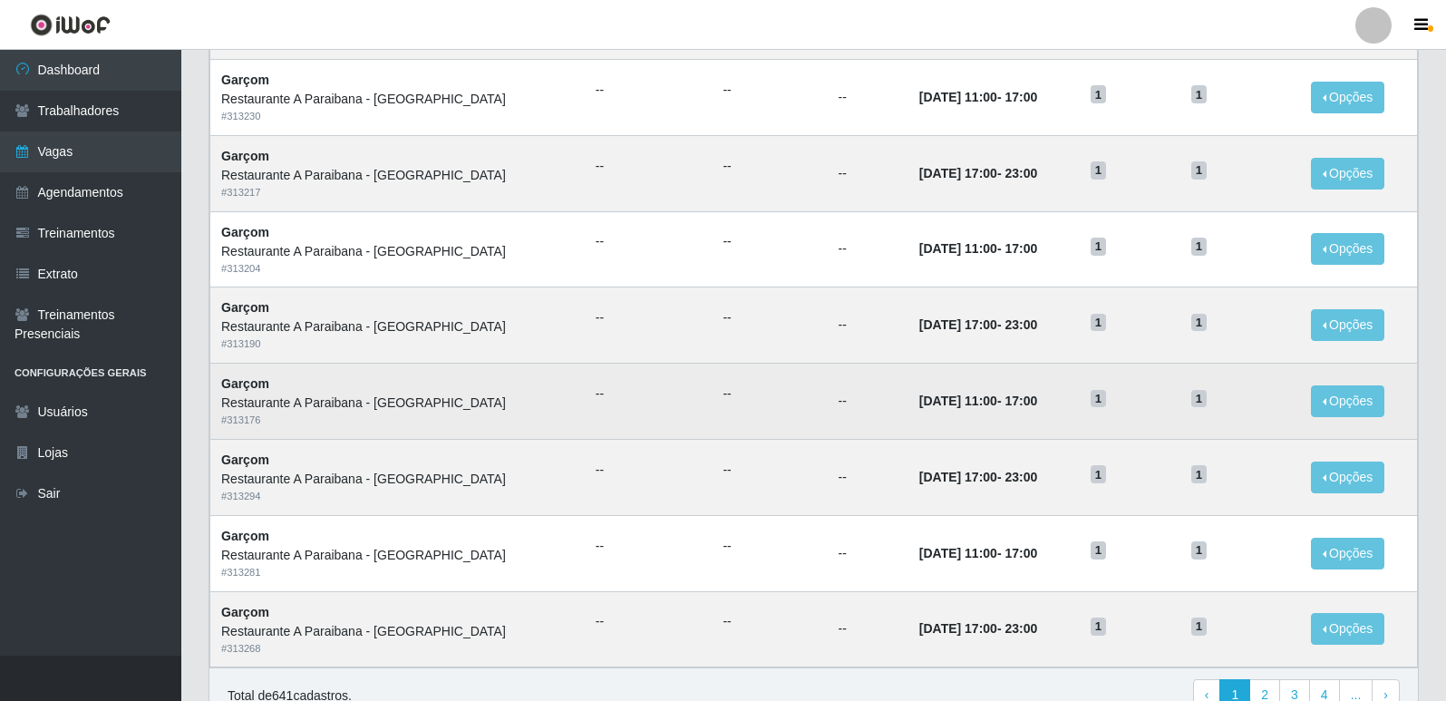
scroll to position [655, 0]
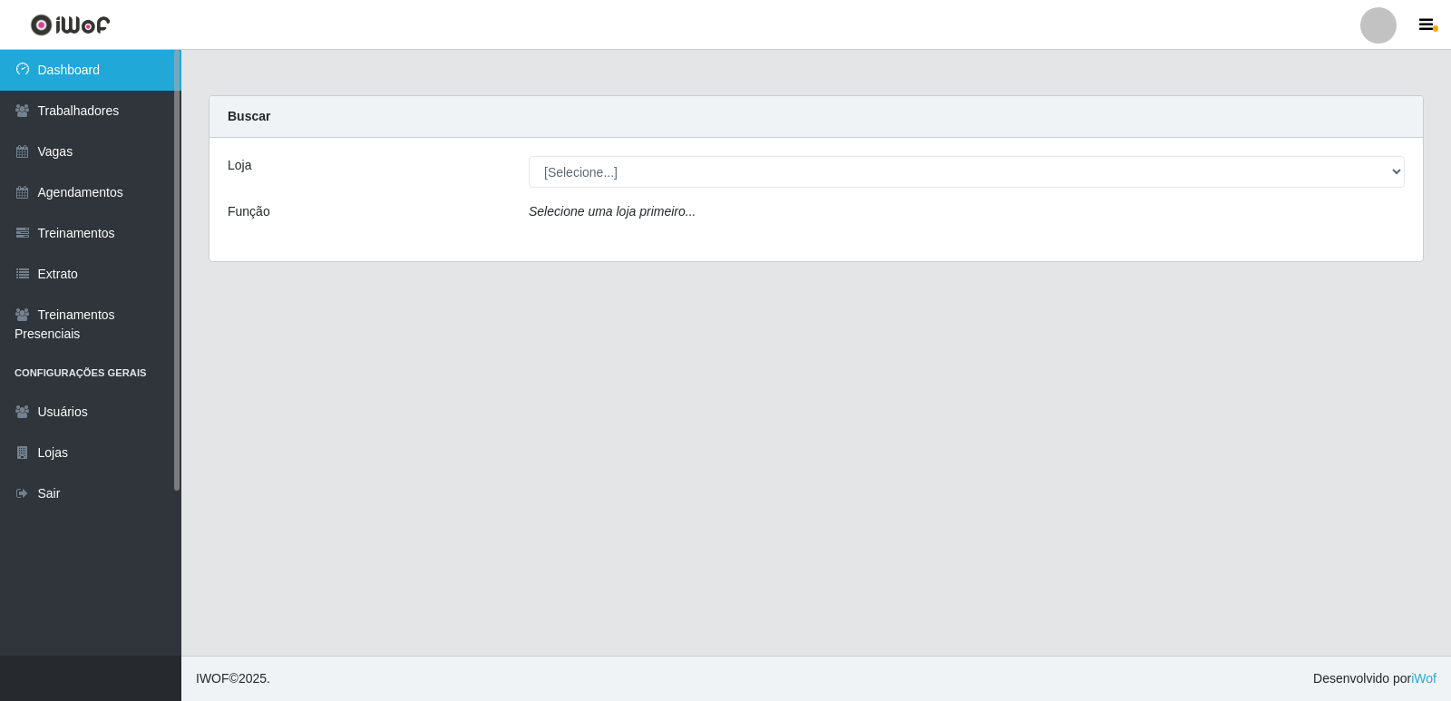
click at [76, 75] on link "Dashboard" at bounding box center [90, 70] width 181 height 41
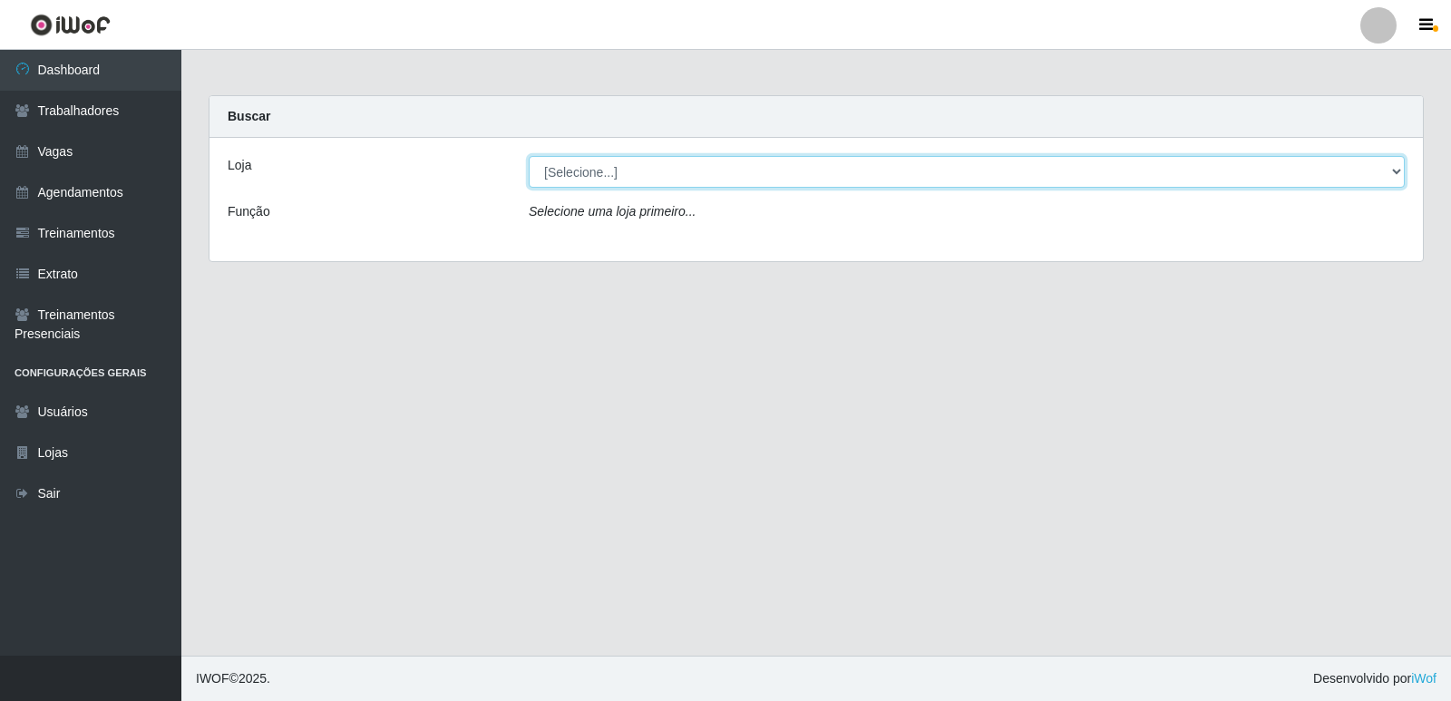
click at [540, 170] on select "[Selecione...] Restaurante A Paraibana - Mangabeira" at bounding box center [967, 172] width 876 height 32
select select "342"
click at [529, 156] on select "[Selecione...] Restaurante A Paraibana - Mangabeira" at bounding box center [967, 172] width 876 height 32
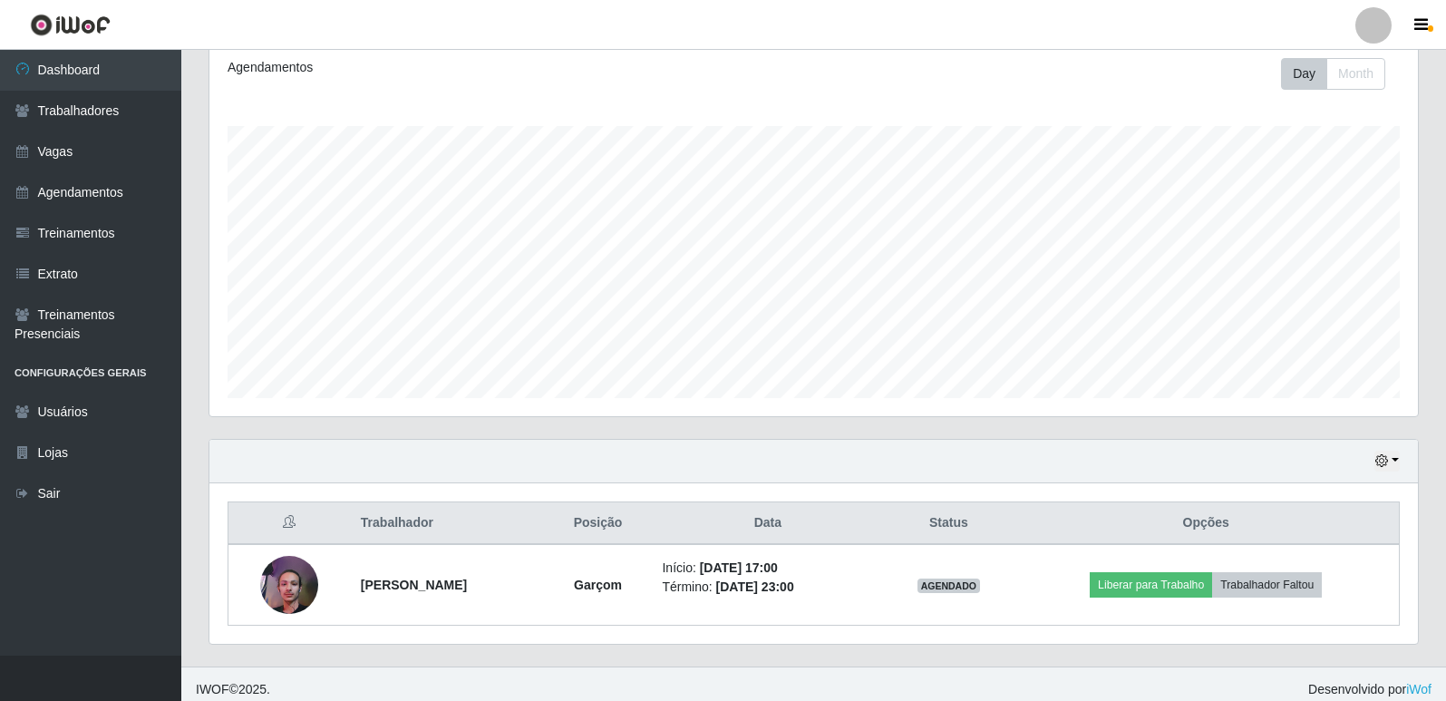
scroll to position [261, 0]
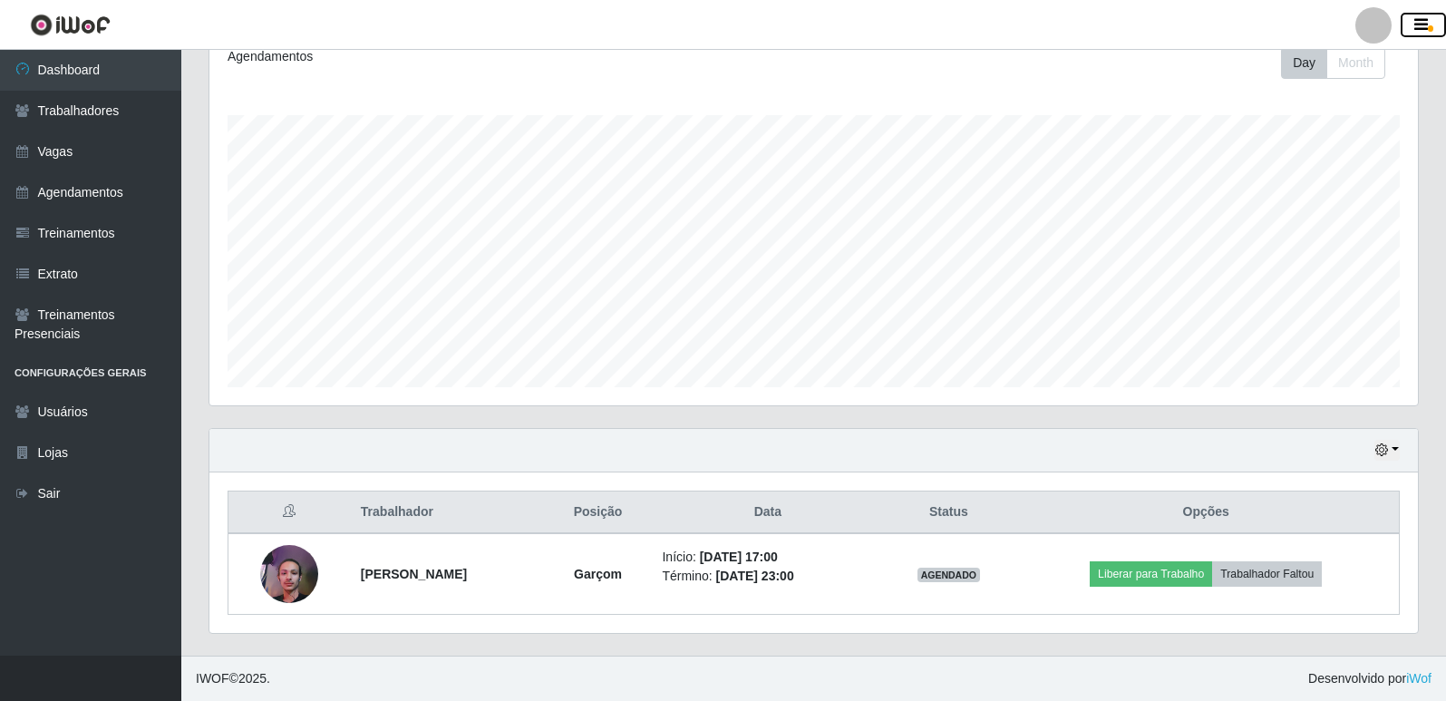
click at [540, 19] on icon "button" at bounding box center [1421, 25] width 14 height 16
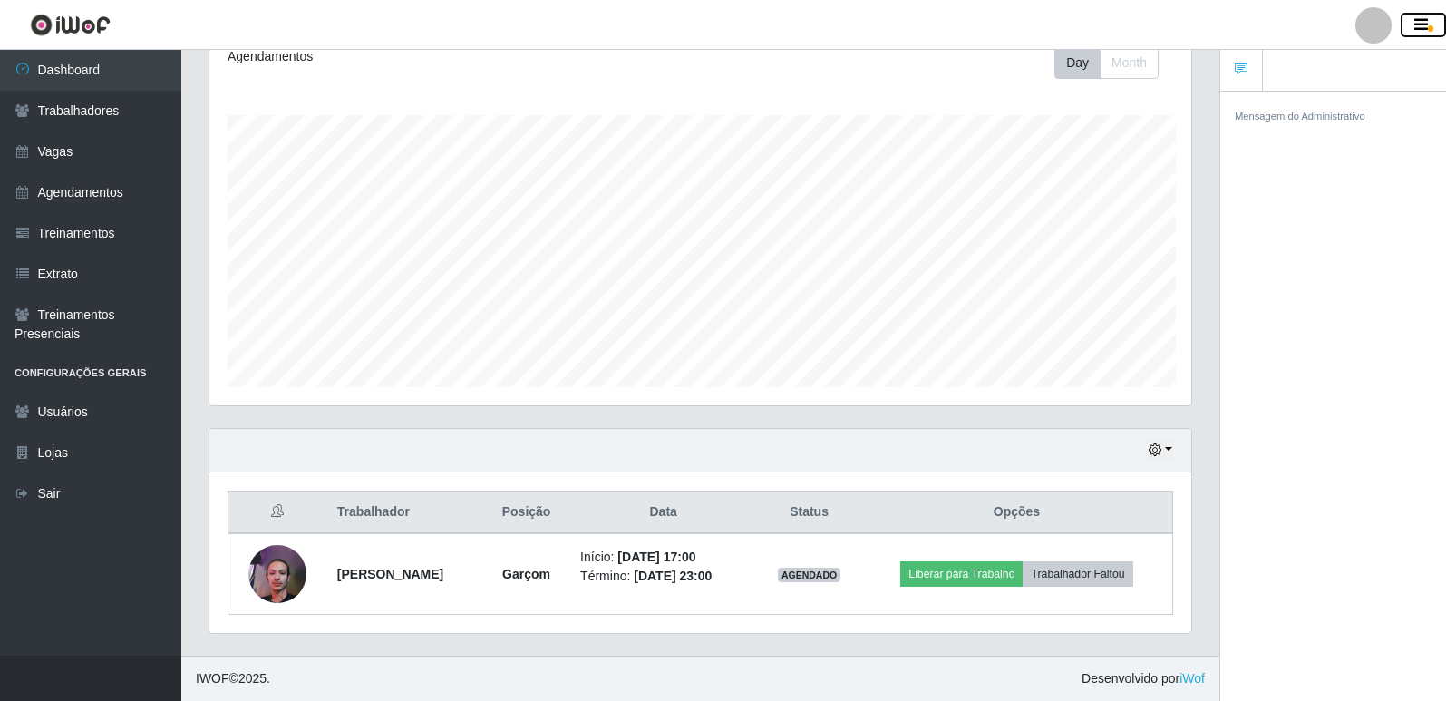
scroll to position [906222, 905616]
click at [540, 19] on icon "button" at bounding box center [1421, 25] width 14 height 16
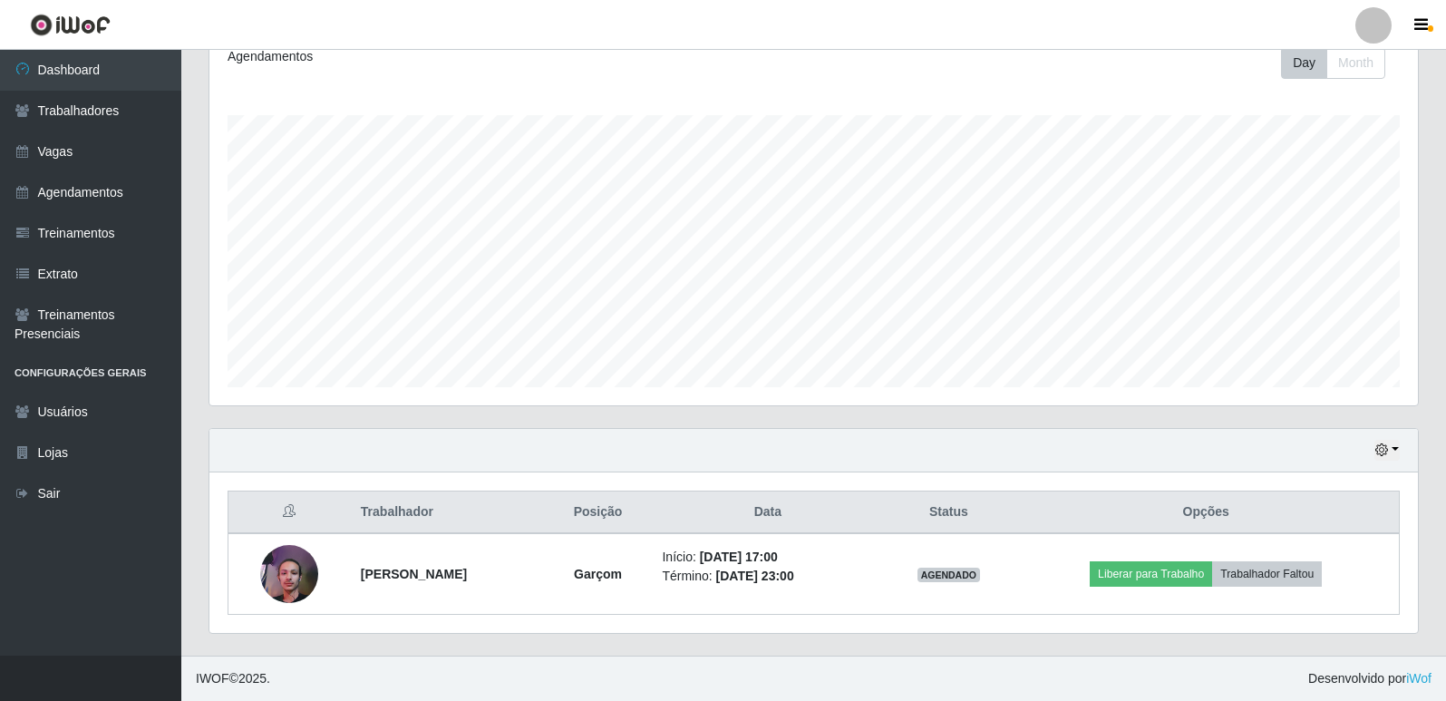
scroll to position [170, 0]
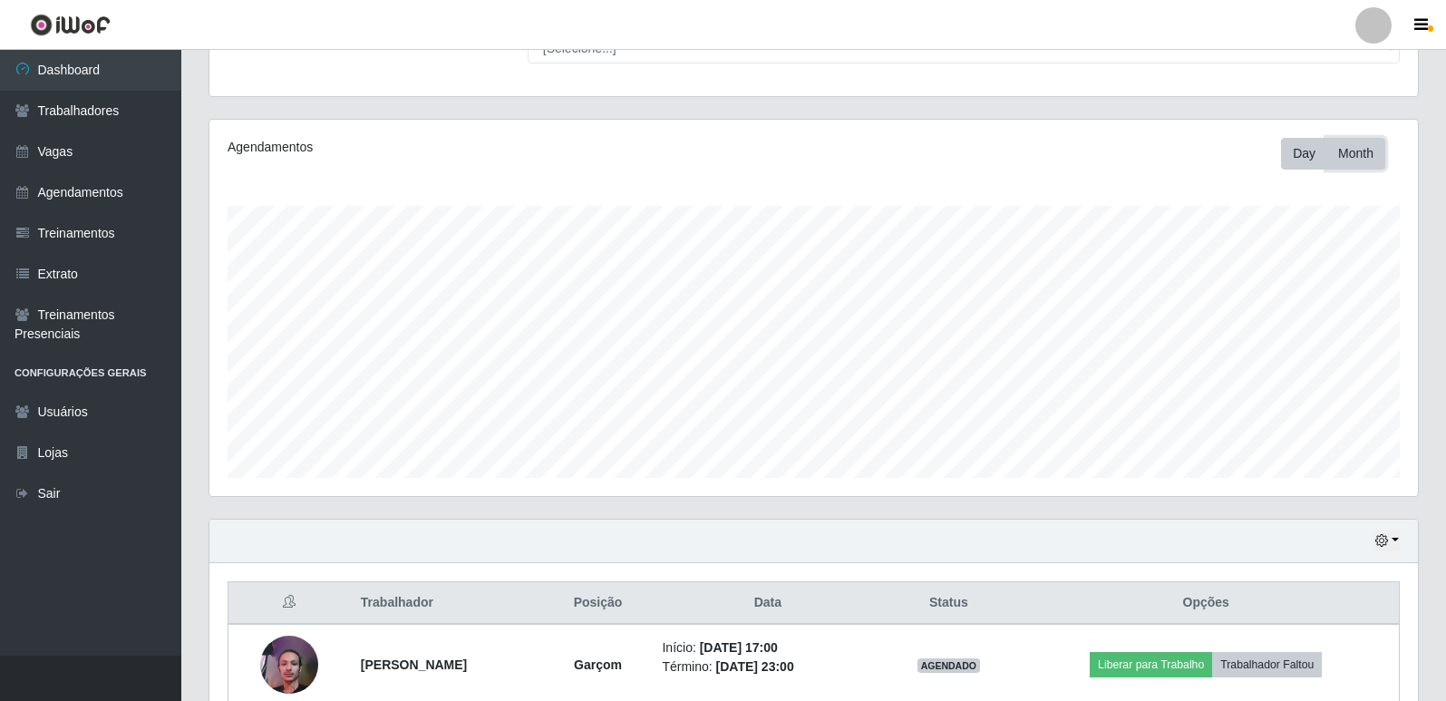
click at [540, 160] on button "Month" at bounding box center [1355, 154] width 59 height 32
click at [540, 157] on button "Day" at bounding box center [1304, 154] width 46 height 32
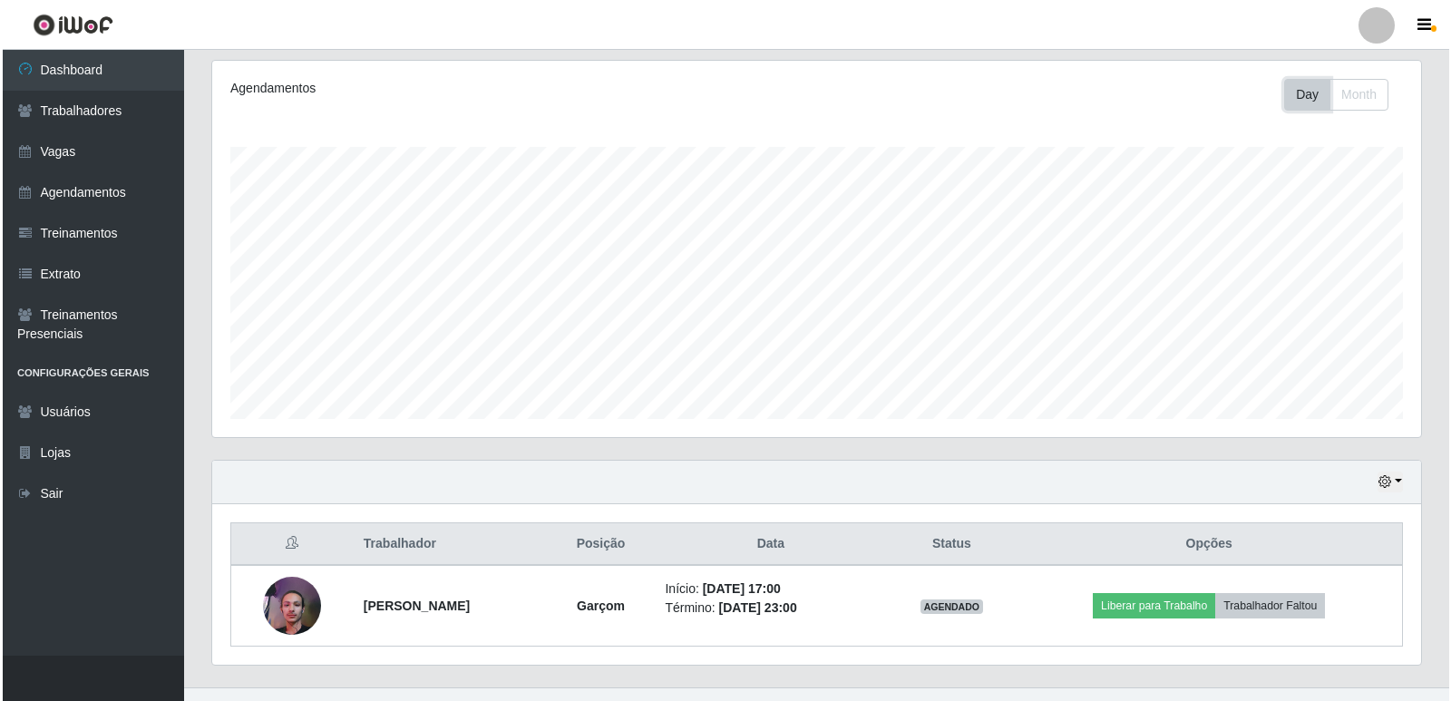
scroll to position [261, 0]
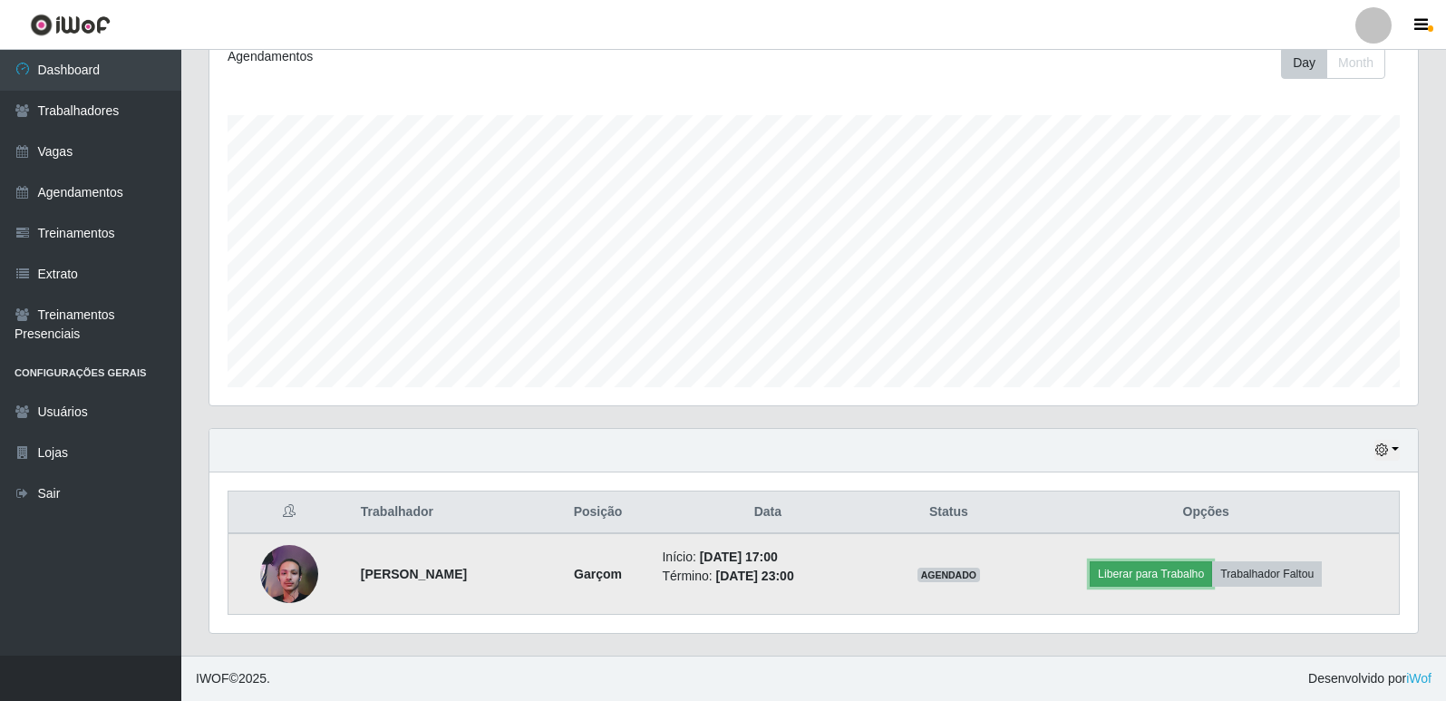
click at [540, 501] on button "Liberar para Trabalho" at bounding box center [1151, 573] width 122 height 25
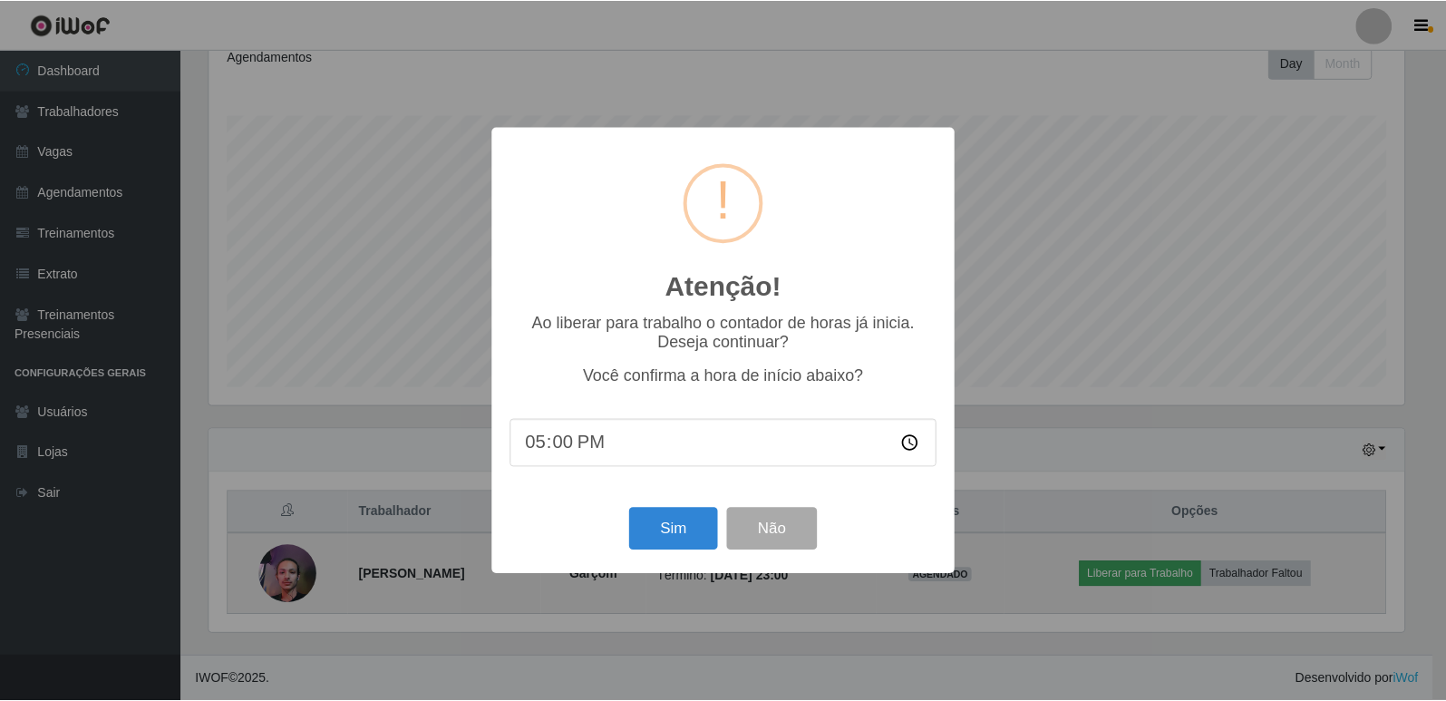
scroll to position [376, 1199]
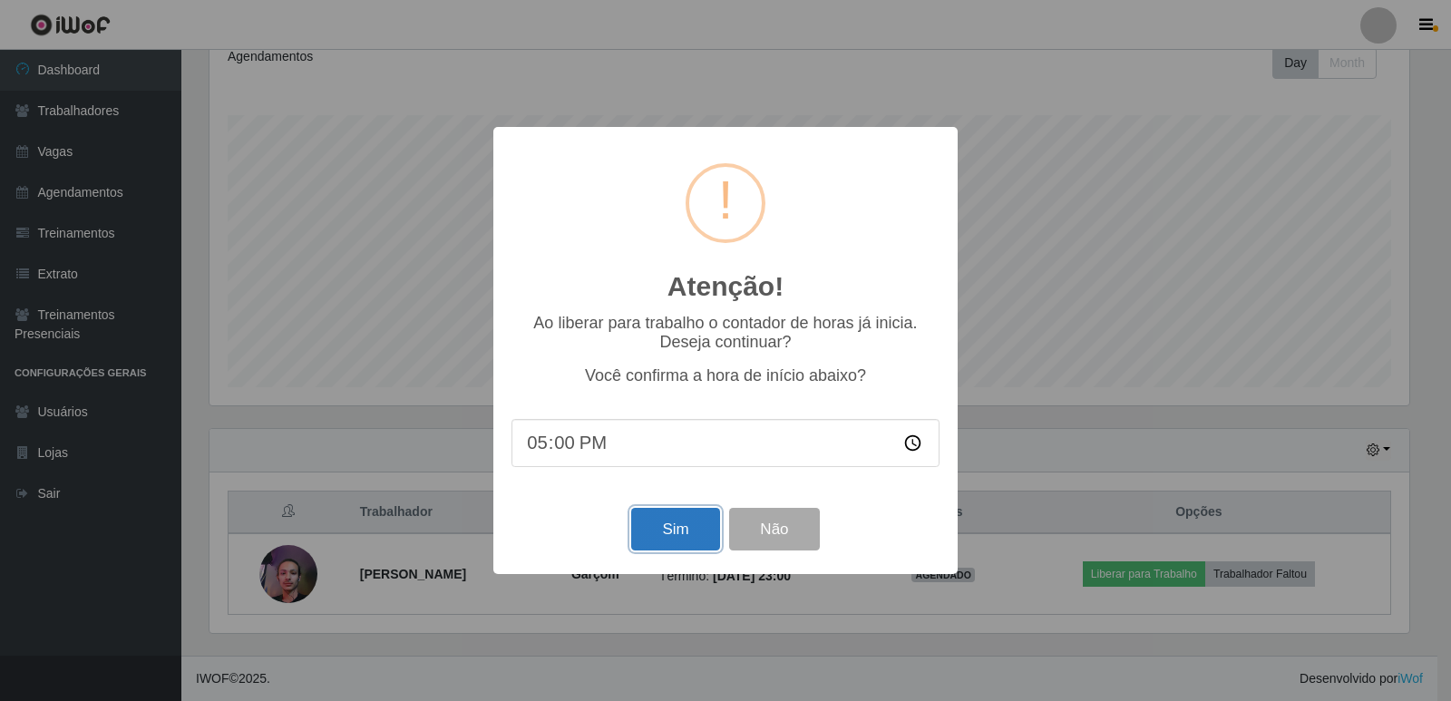
click at [540, 501] on button "Sim" at bounding box center [675, 529] width 88 height 43
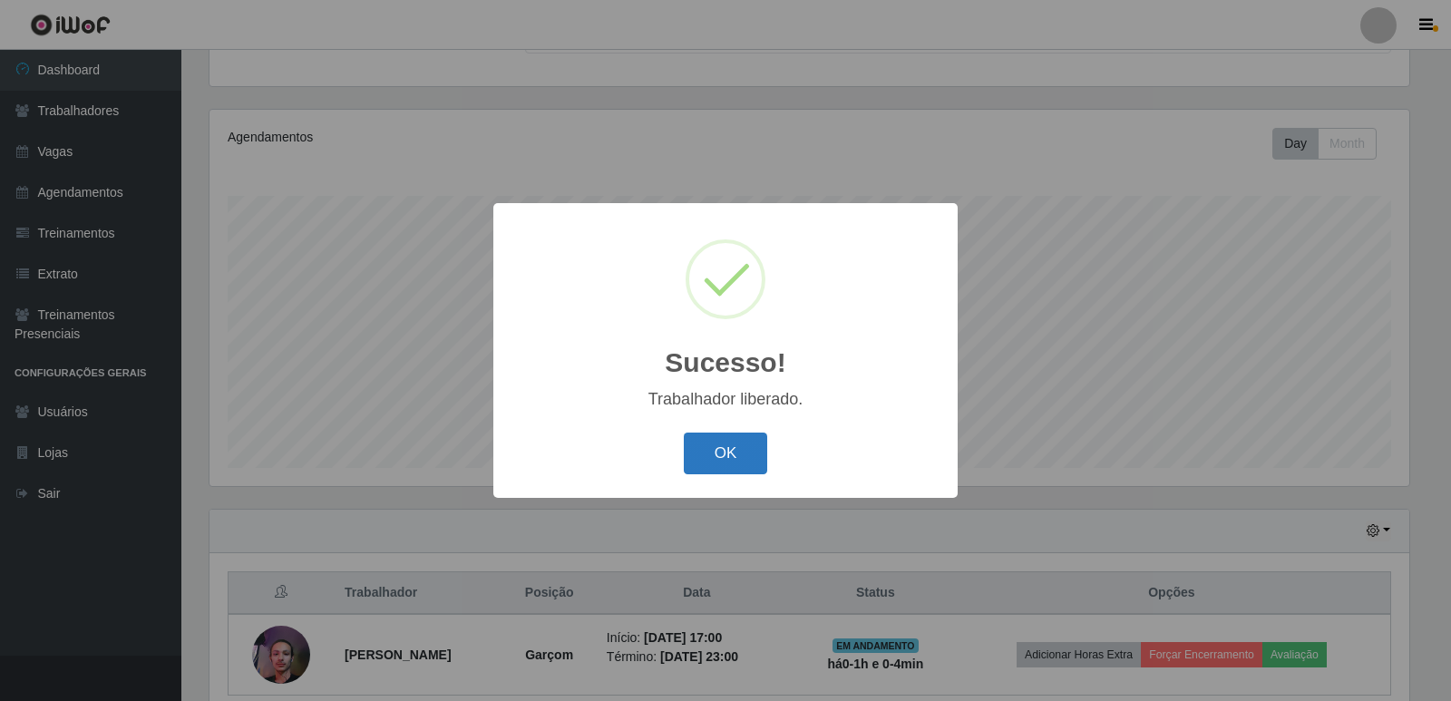
click at [540, 456] on button "OK" at bounding box center [726, 453] width 84 height 43
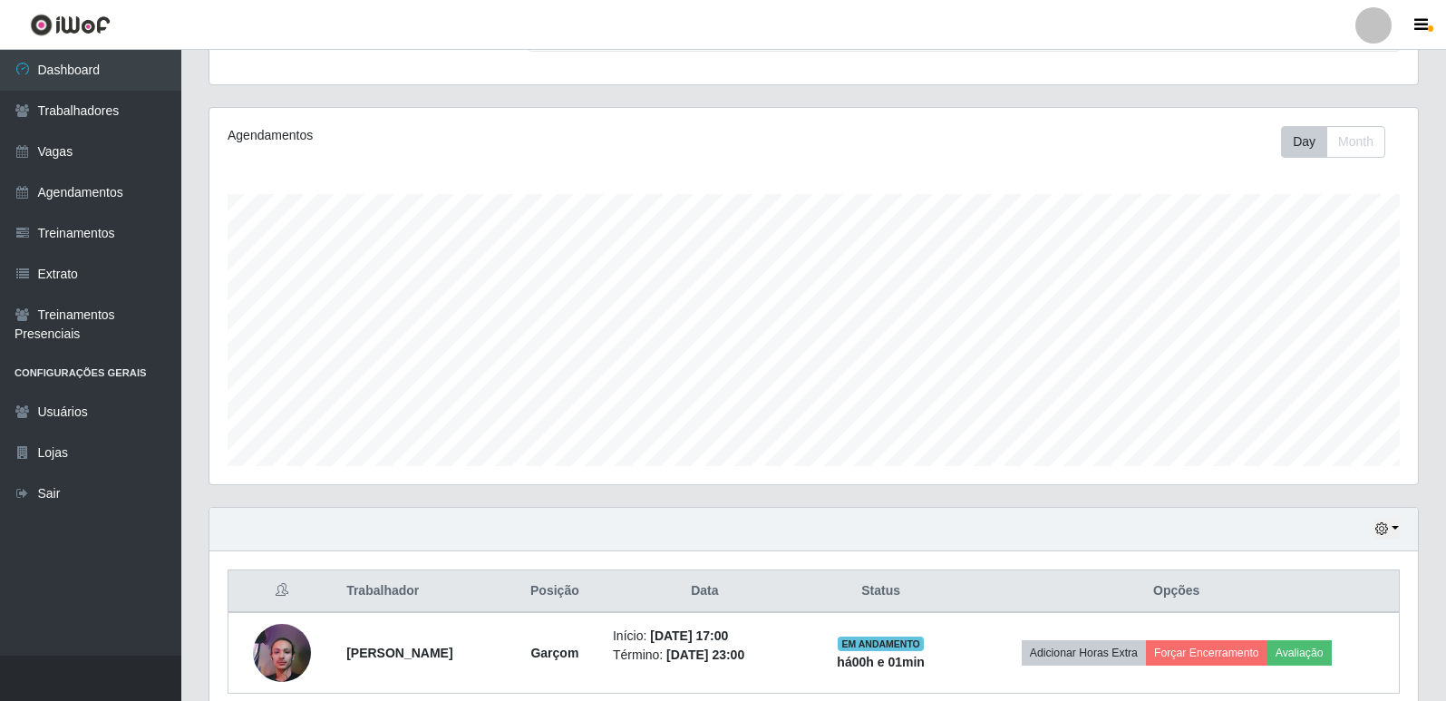
scroll to position [261, 0]
